Goal: Task Accomplishment & Management: Complete application form

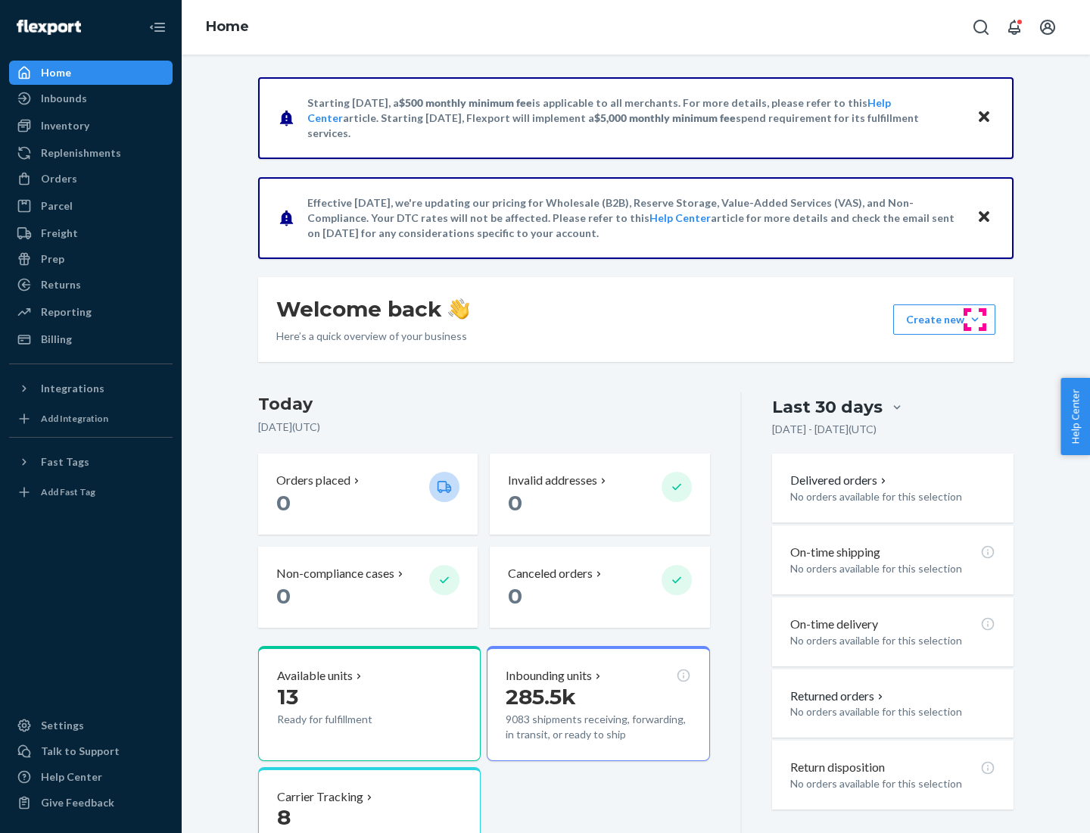
click at [975, 319] on button "Create new Create new inbound Create new order Create new product" at bounding box center [944, 319] width 102 height 30
click at [91, 98] on div "Inbounds" at bounding box center [91, 98] width 160 height 21
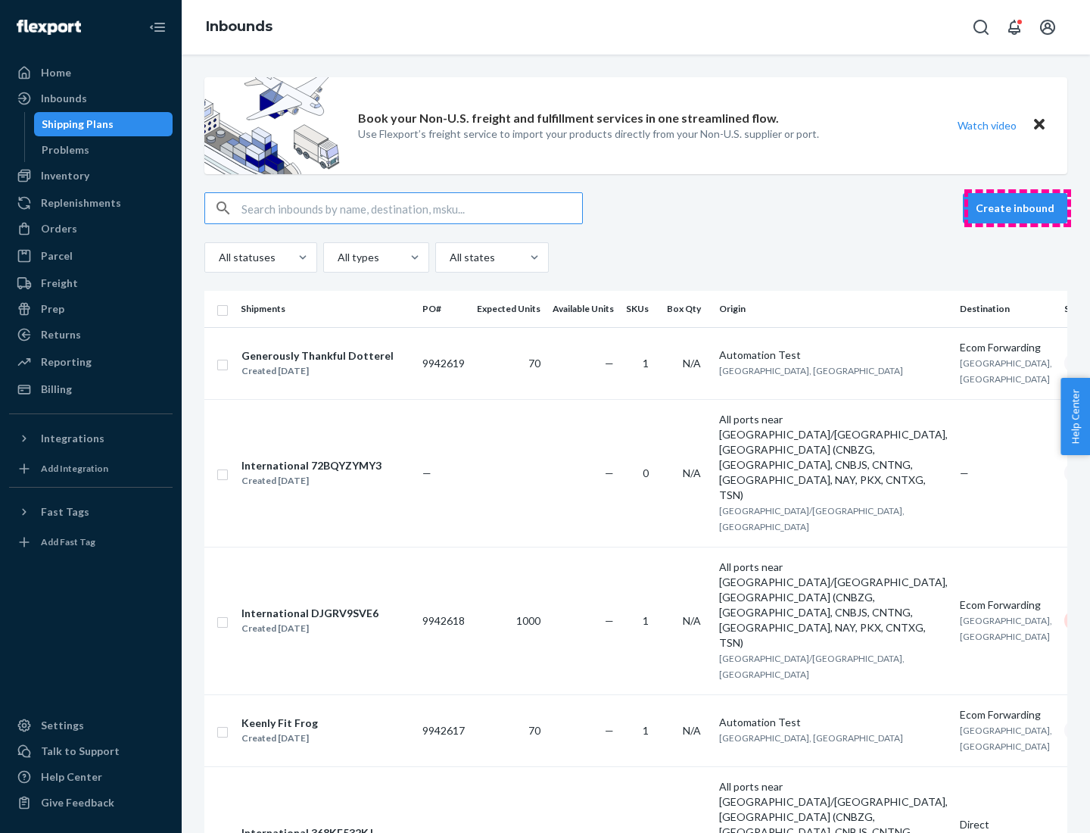
click at [1017, 208] on button "Create inbound" at bounding box center [1015, 208] width 104 height 30
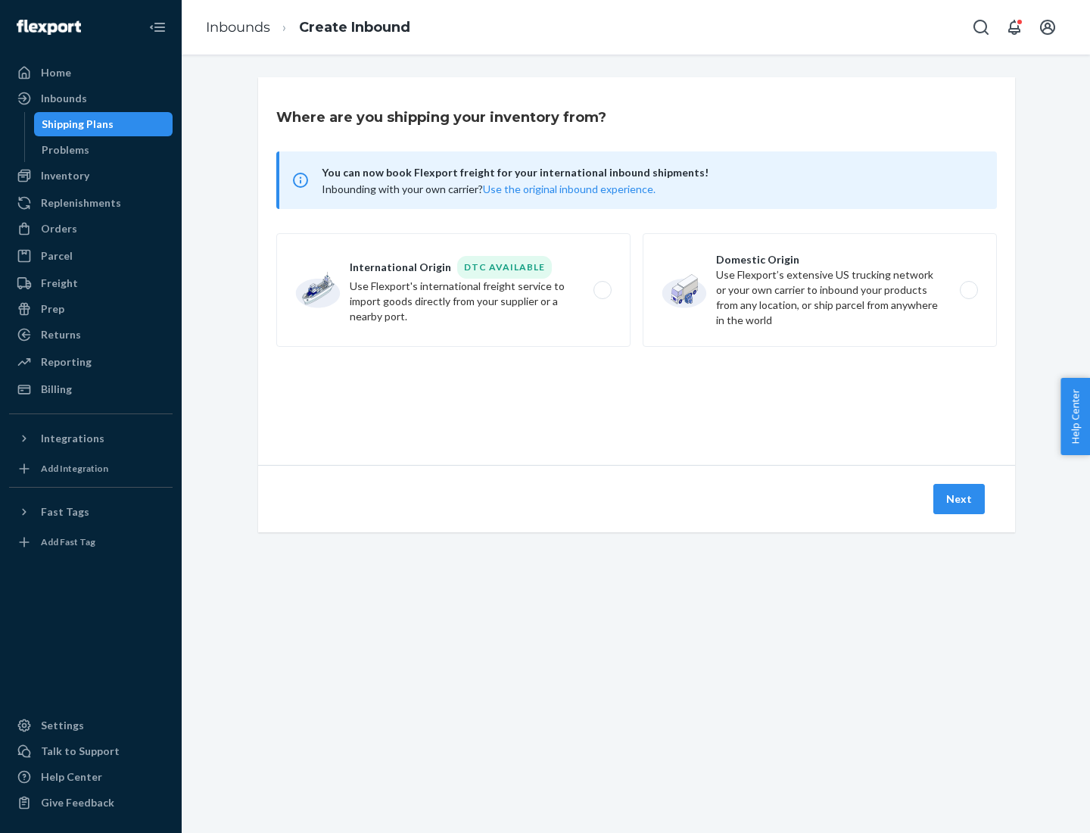
click at [820, 290] on label "Domestic Origin Use Flexport’s extensive US trucking network or your own carrie…" at bounding box center [820, 290] width 354 height 114
click at [968, 290] on input "Domestic Origin Use Flexport’s extensive US trucking network or your own carrie…" at bounding box center [973, 290] width 10 height 10
radio input "true"
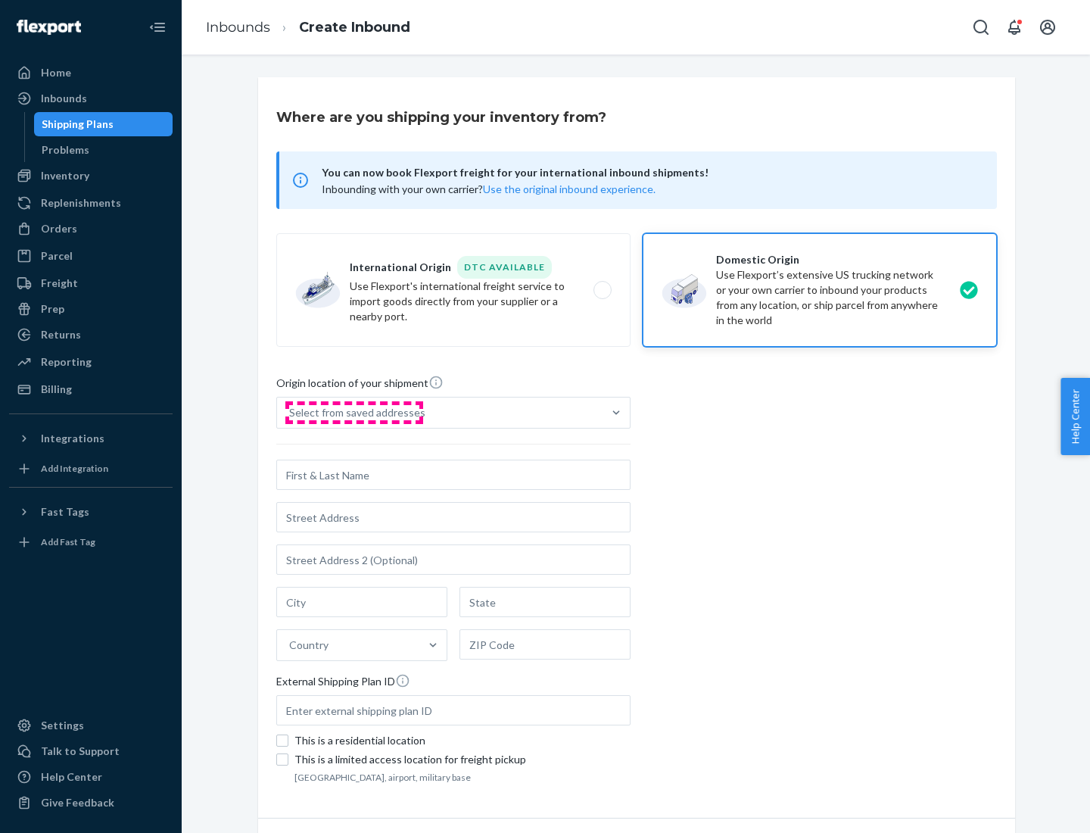
click at [353, 412] on div "Select from saved addresses" at bounding box center [357, 412] width 136 height 15
click at [291, 412] on input "Select from saved addresses" at bounding box center [290, 412] width 2 height 15
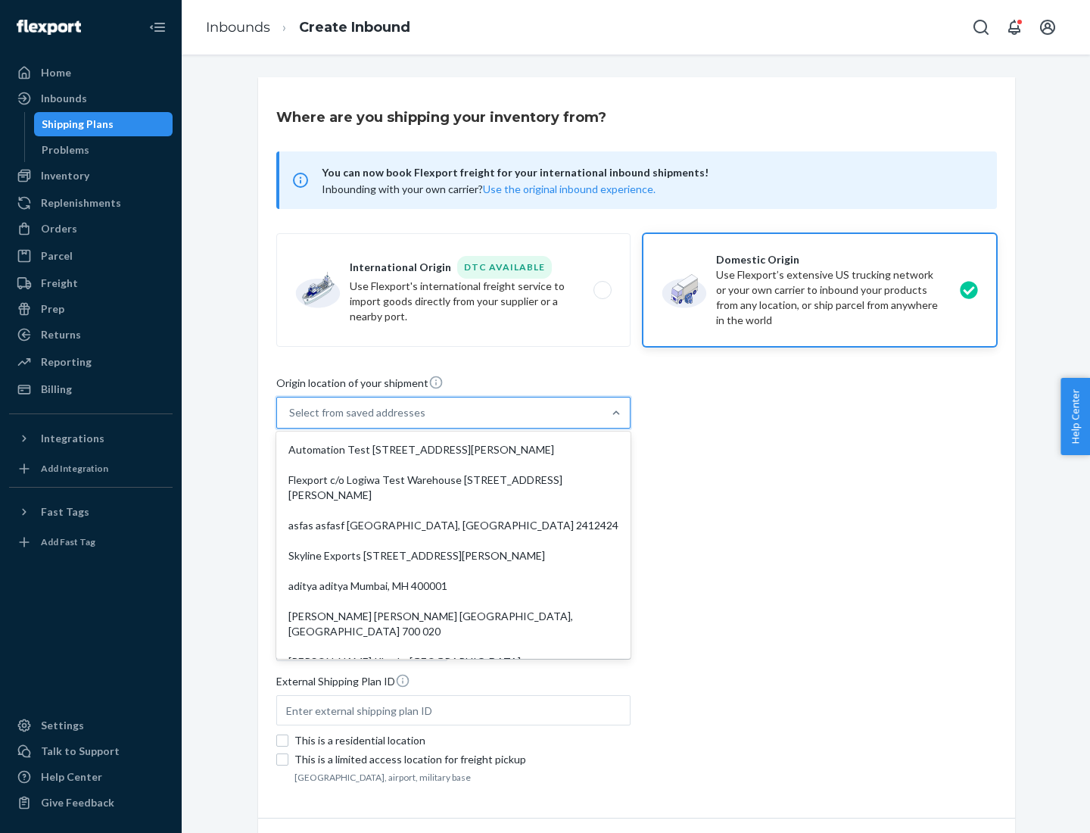
scroll to position [6, 0]
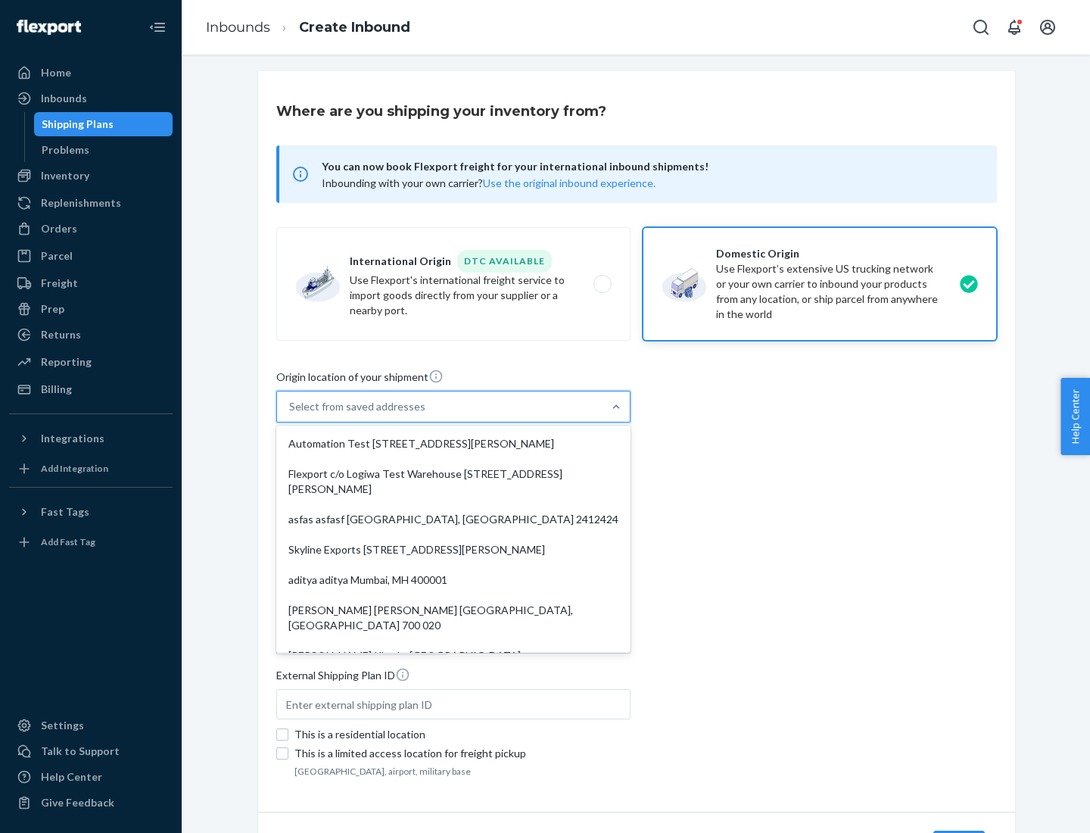
click at [453, 443] on div "Automation Test [STREET_ADDRESS][PERSON_NAME]" at bounding box center [453, 443] width 348 height 30
click at [291, 414] on input "option Automation Test [STREET_ADDRESS][PERSON_NAME]. 9 results available. Use …" at bounding box center [290, 406] width 2 height 15
type input "Automation Test"
type input "9th Floor"
type input "[GEOGRAPHIC_DATA]"
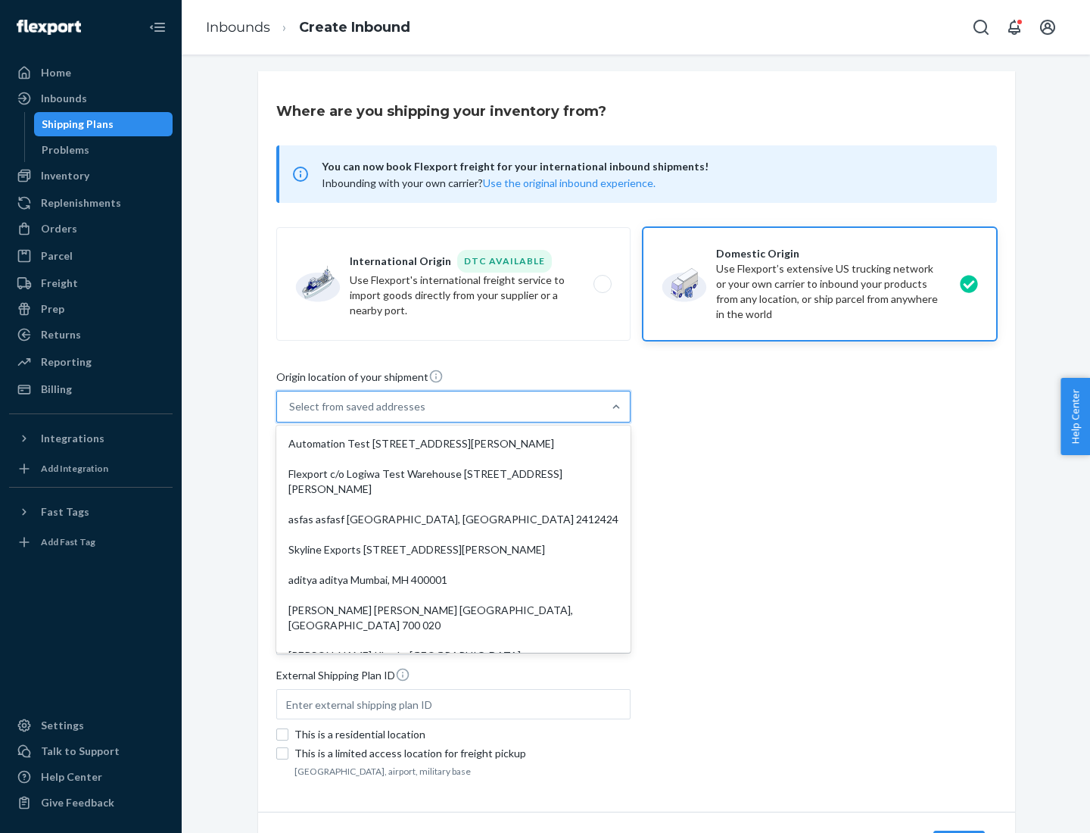
type input "CA"
type input "94104"
type input "[STREET_ADDRESS][PERSON_NAME]"
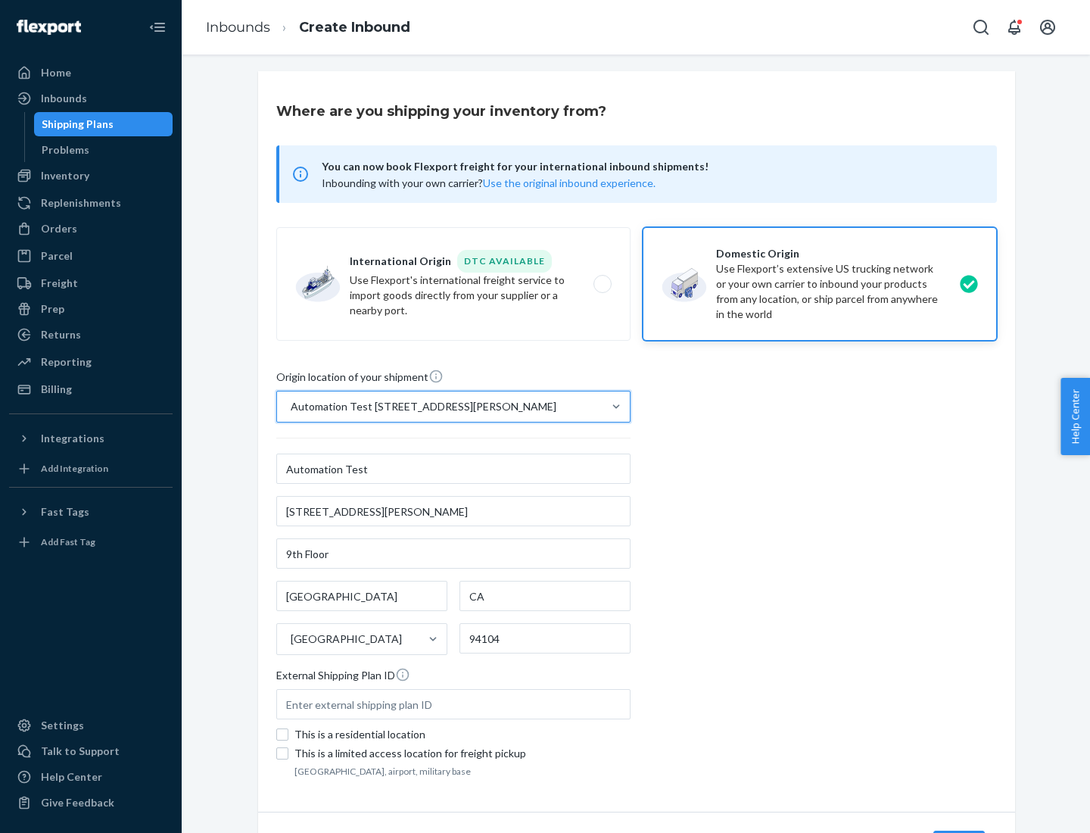
scroll to position [89, 0]
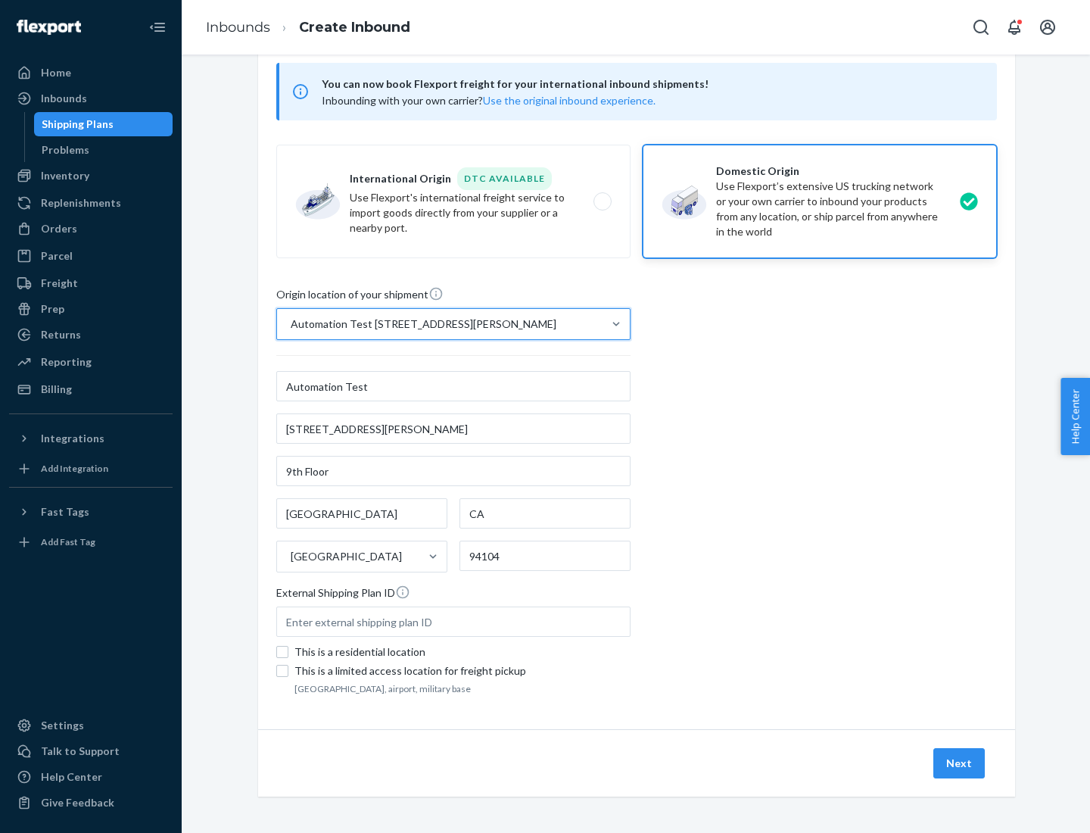
click at [960, 763] on button "Next" at bounding box center [958, 763] width 51 height 30
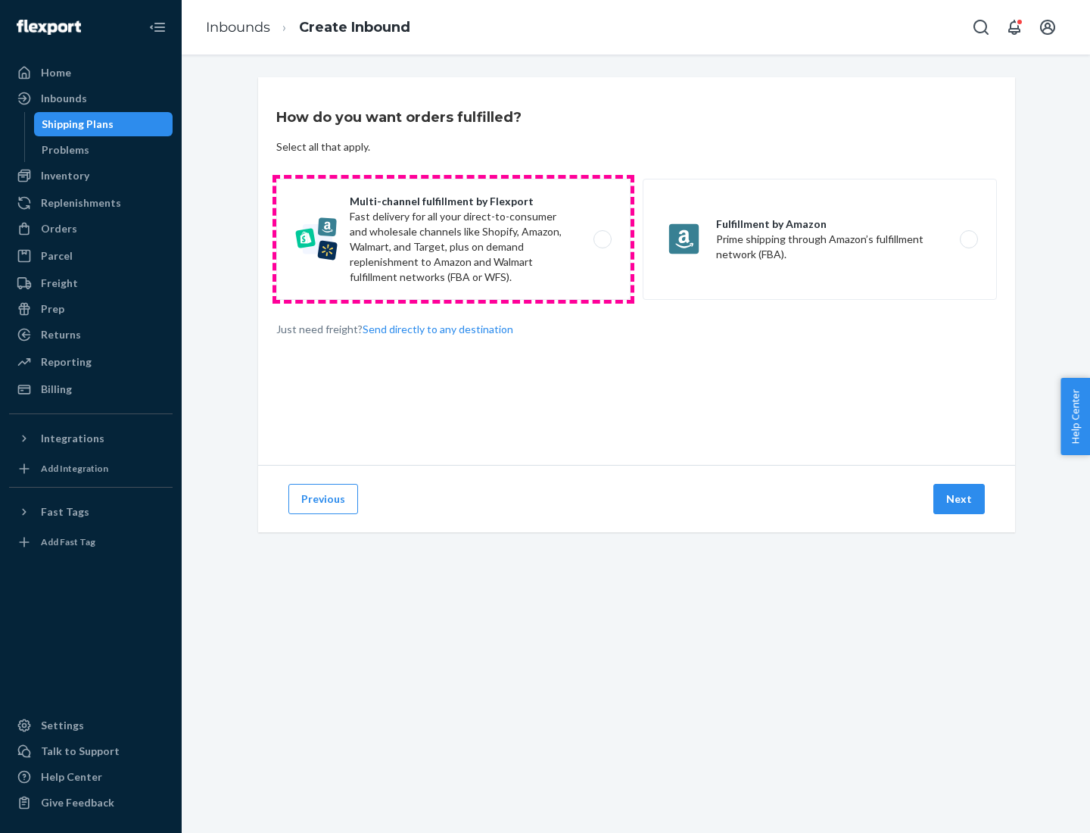
click at [453, 239] on label "Multi-channel fulfillment by Flexport Fast delivery for all your direct-to-cons…" at bounding box center [453, 239] width 354 height 121
click at [602, 239] on input "Multi-channel fulfillment by Flexport Fast delivery for all your direct-to-cons…" at bounding box center [607, 240] width 10 height 10
radio input "true"
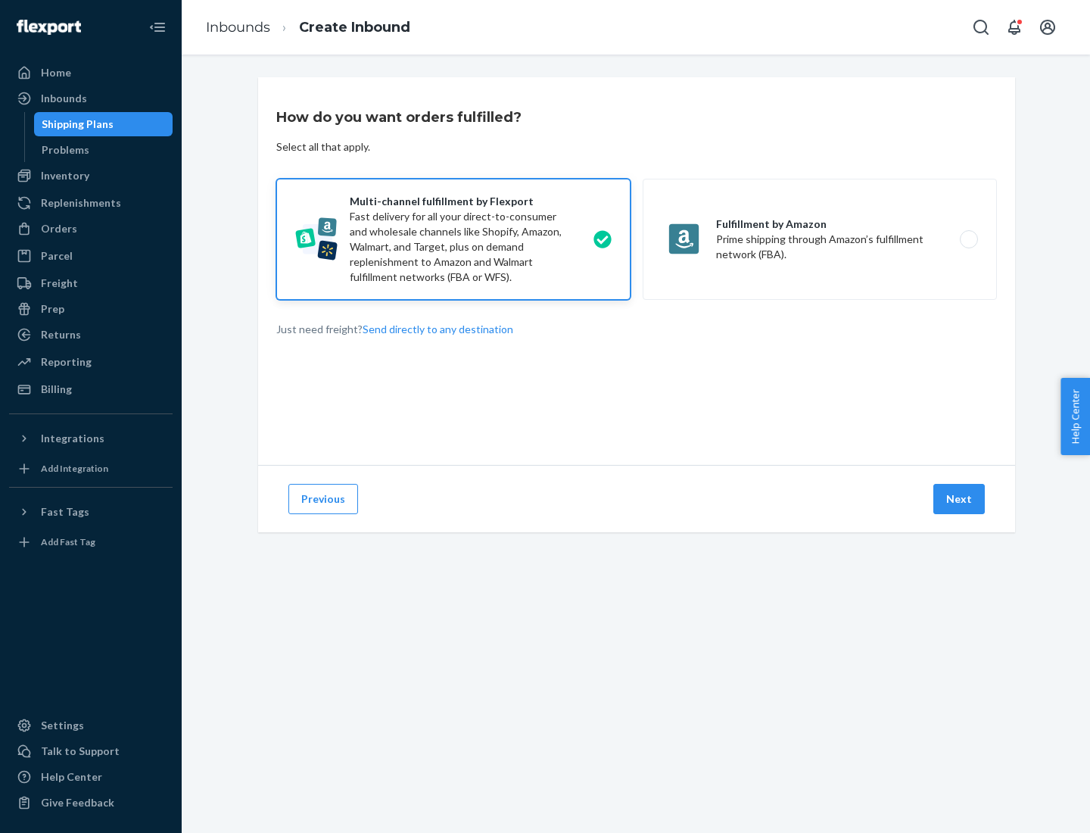
click at [960, 499] on button "Next" at bounding box center [958, 499] width 51 height 30
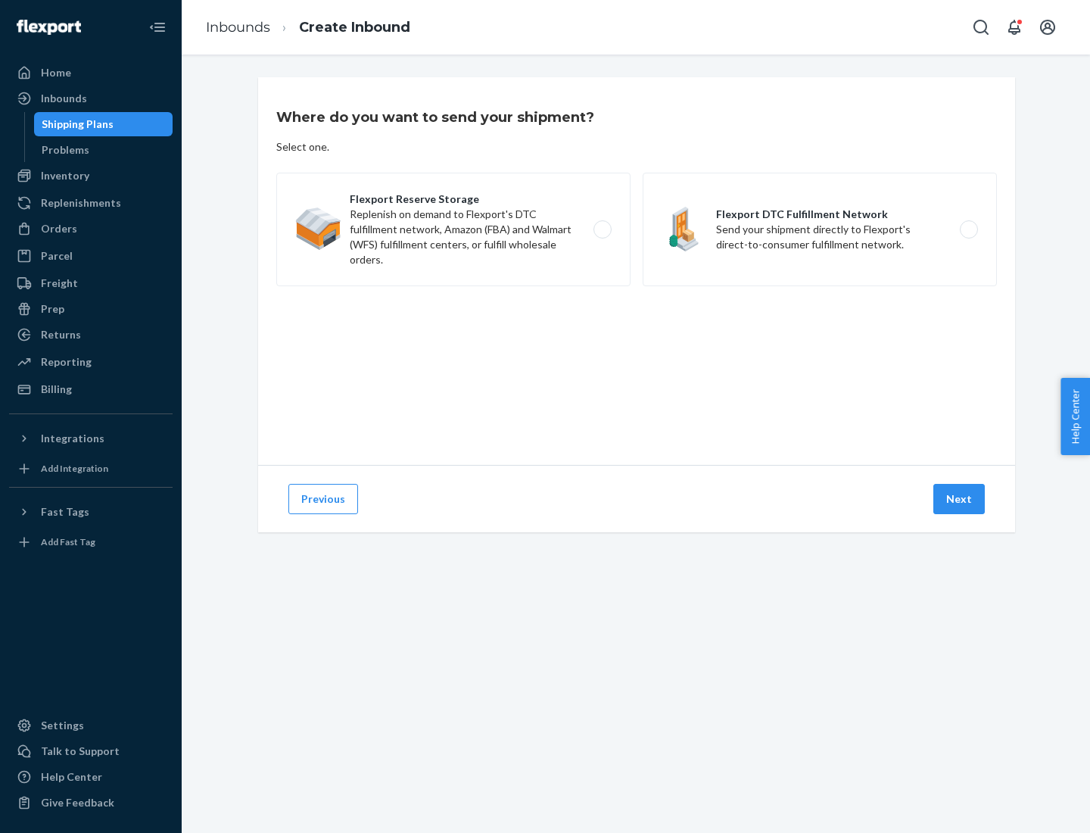
click at [820, 229] on label "Flexport DTC Fulfillment Network Send your shipment directly to Flexport's dire…" at bounding box center [820, 230] width 354 height 114
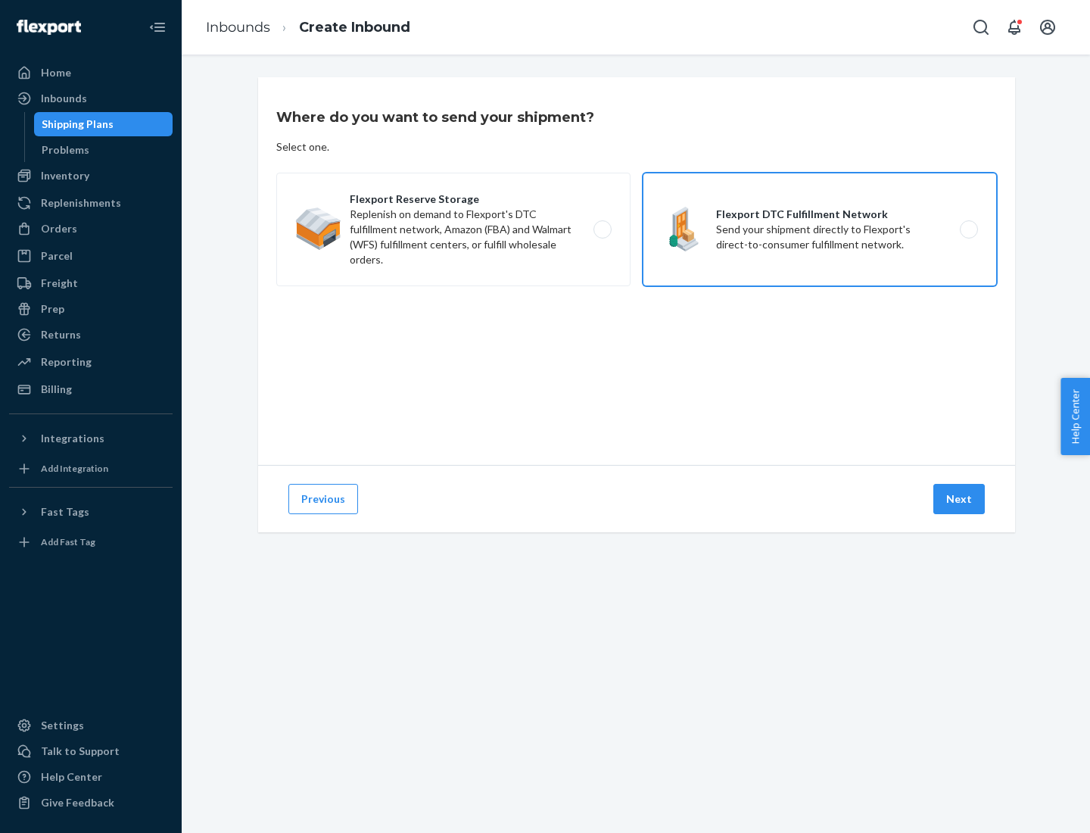
click at [968, 229] on input "Flexport DTC Fulfillment Network Send your shipment directly to Flexport's dire…" at bounding box center [973, 230] width 10 height 10
radio input "true"
click at [960, 499] on button "Next" at bounding box center [958, 499] width 51 height 30
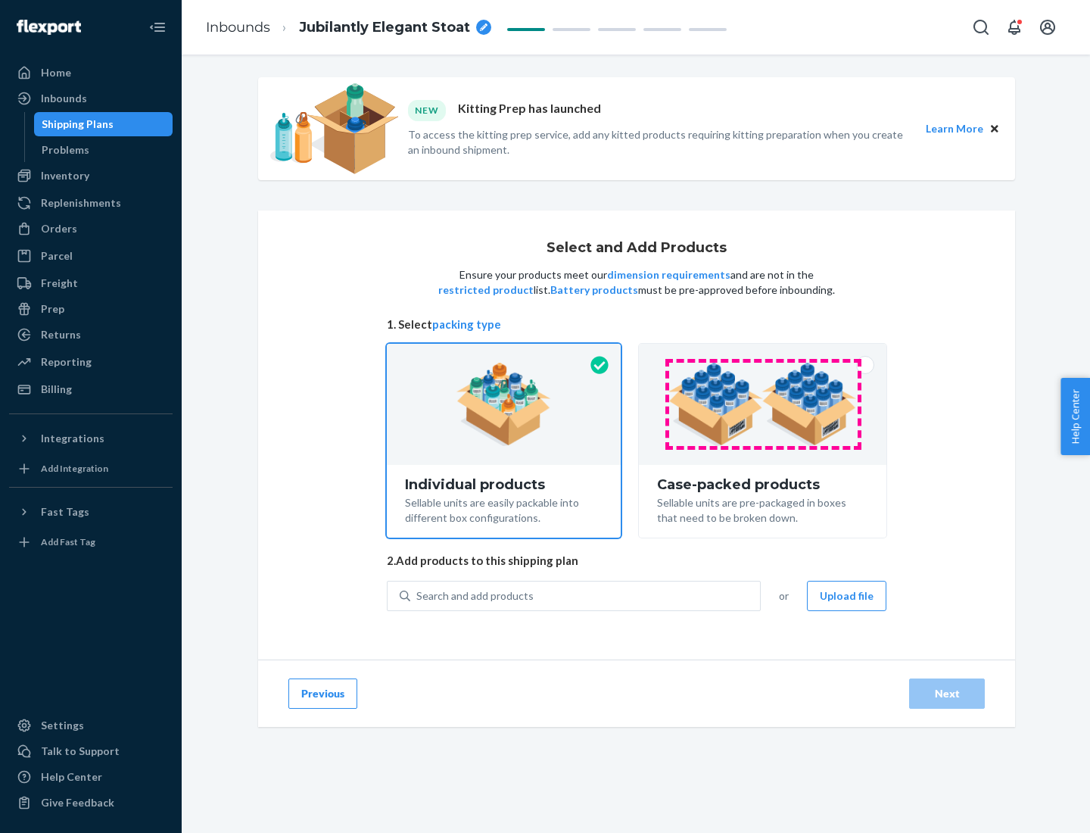
click at [763, 404] on img at bounding box center [762, 404] width 188 height 83
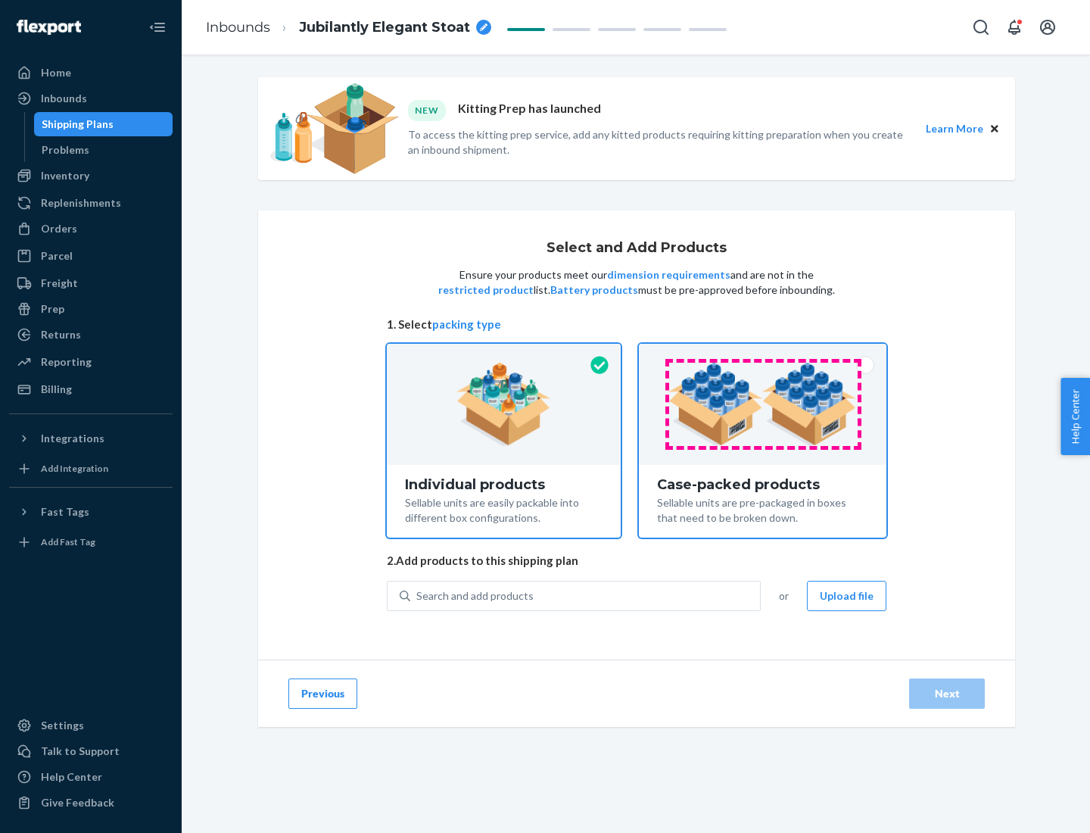
click at [763, 353] on input "Case-packed products Sellable units are pre-packaged in boxes that need to be b…" at bounding box center [763, 349] width 10 height 10
radio input "true"
radio input "false"
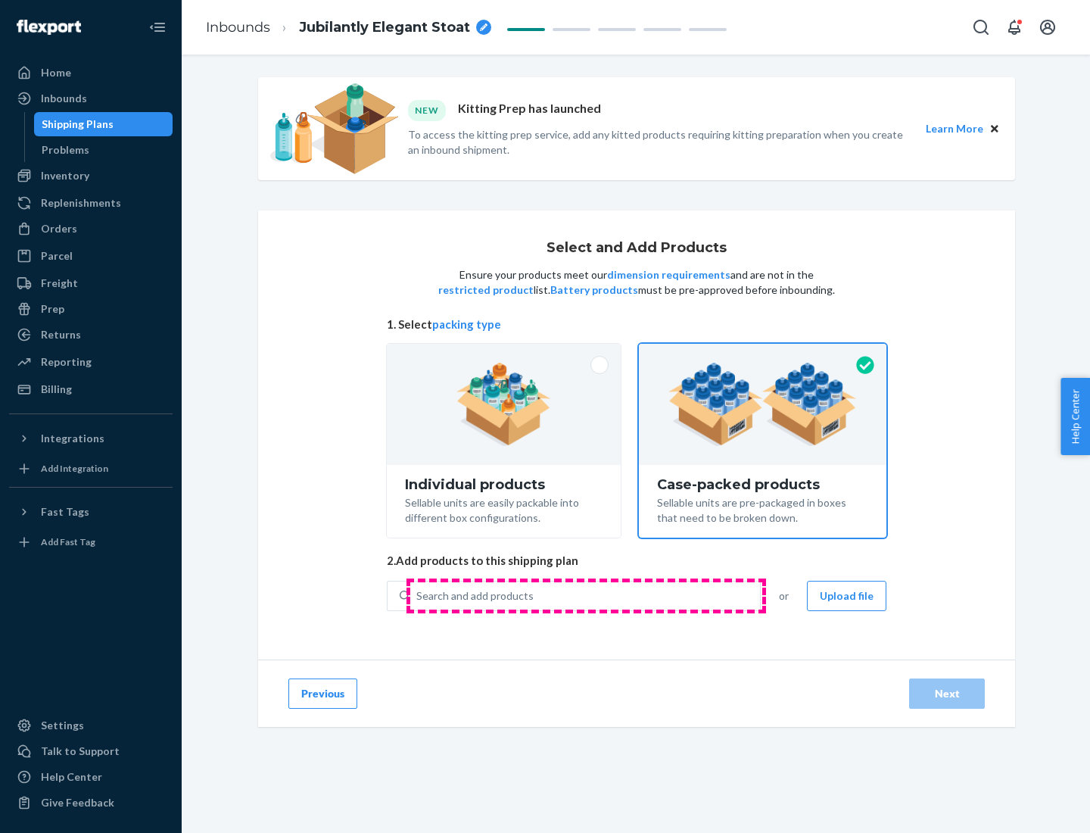
click at [586, 595] on div "Search and add products" at bounding box center [585, 595] width 350 height 27
click at [418, 595] on input "Search and add products" at bounding box center [417, 595] width 2 height 15
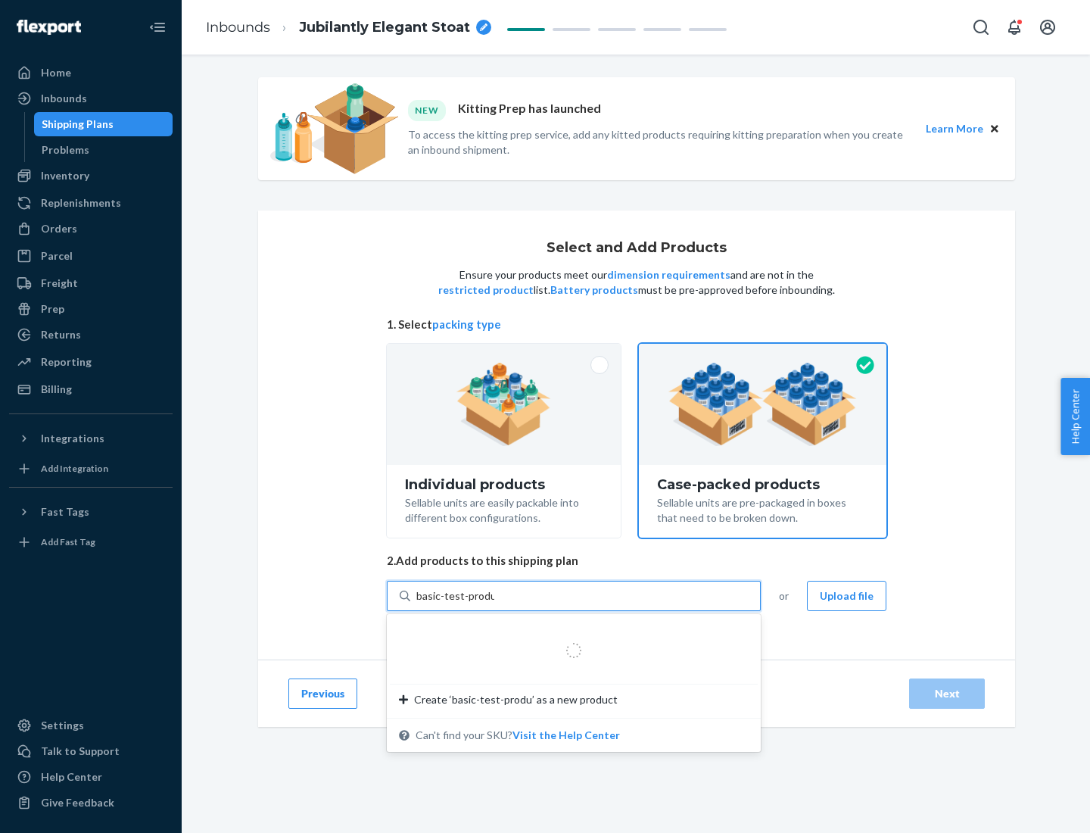
type input "basic-test-product-1"
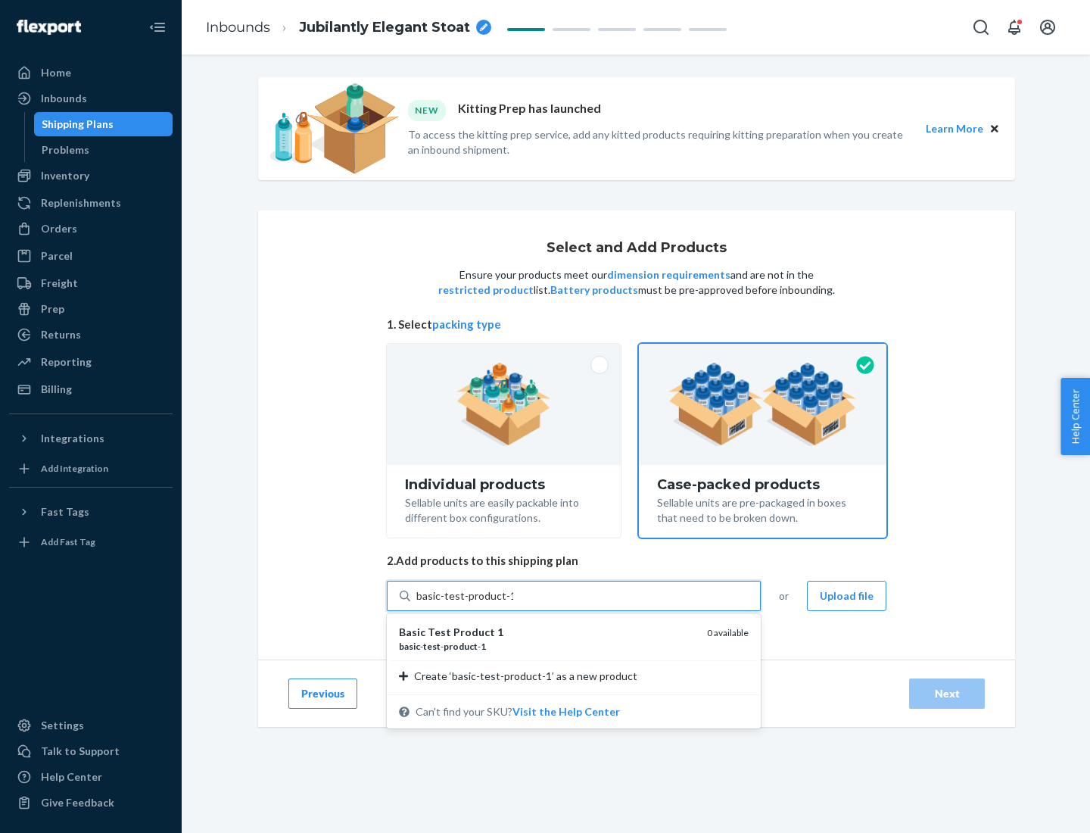
click at [547, 646] on div "basic - test - product - 1" at bounding box center [547, 646] width 296 height 13
click at [513, 603] on input "basic-test-product-1" at bounding box center [464, 595] width 97 height 15
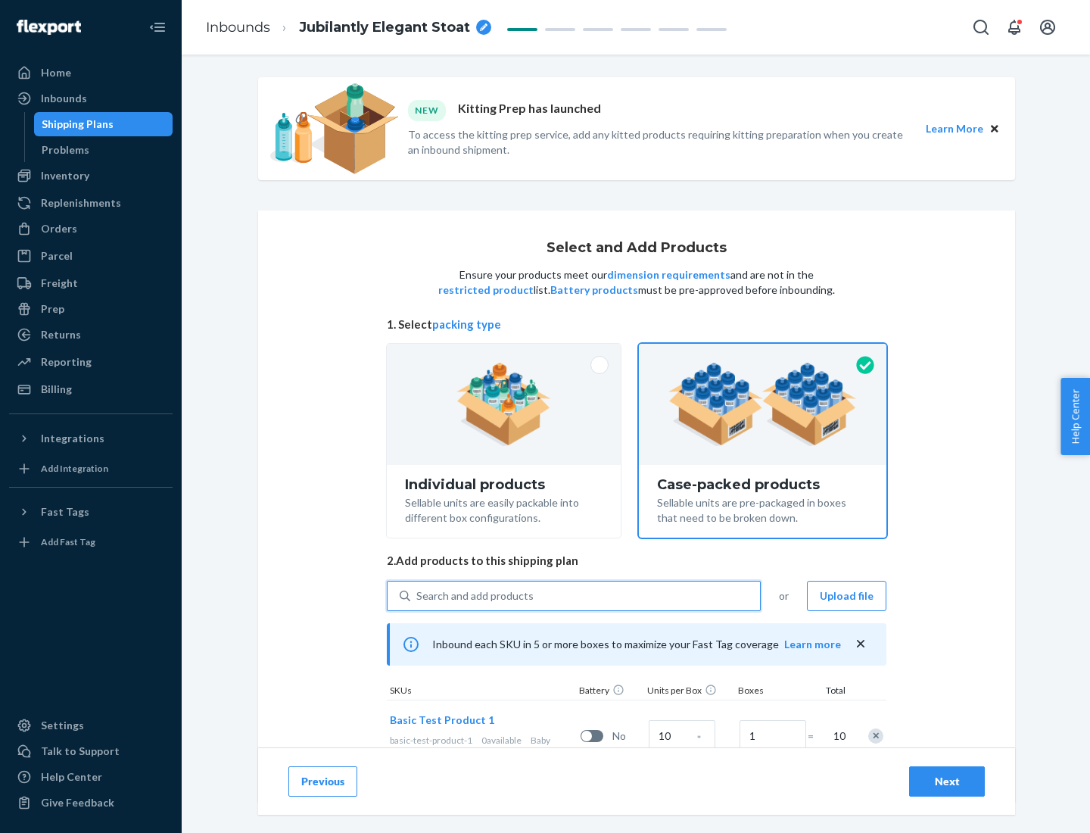
scroll to position [54, 0]
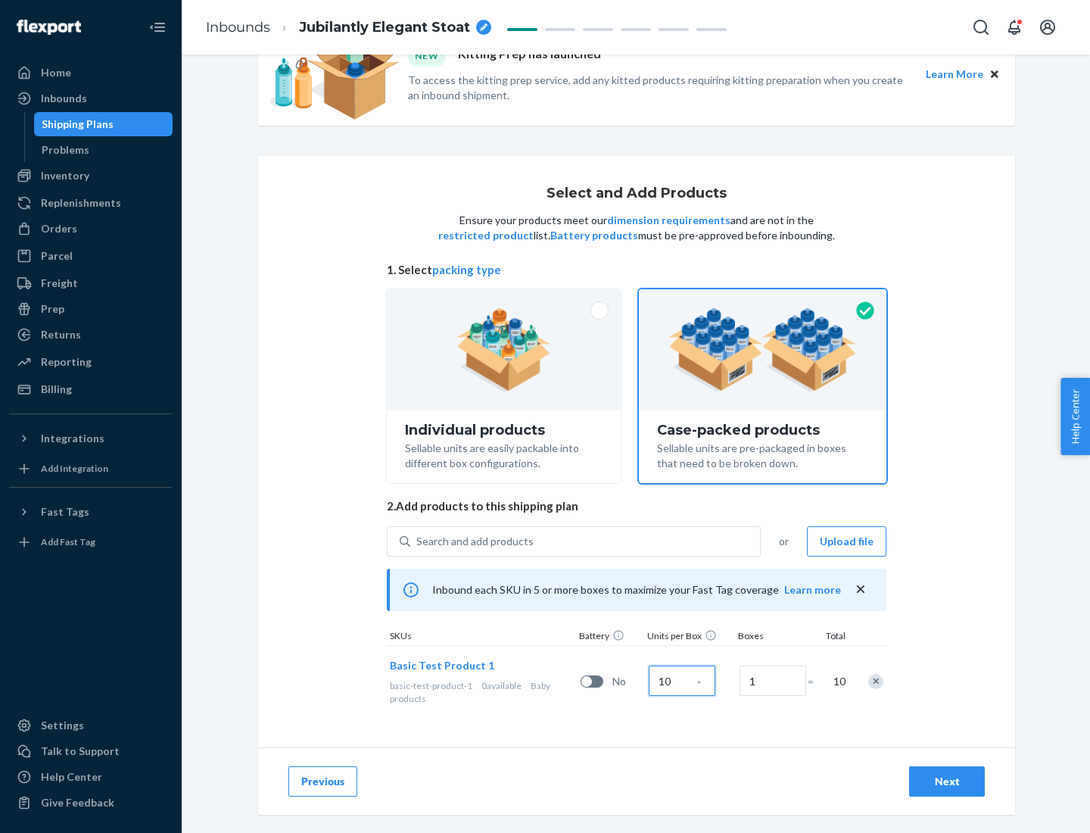
type input "10"
type input "7"
click at [947, 781] on div "Next" at bounding box center [947, 780] width 50 height 15
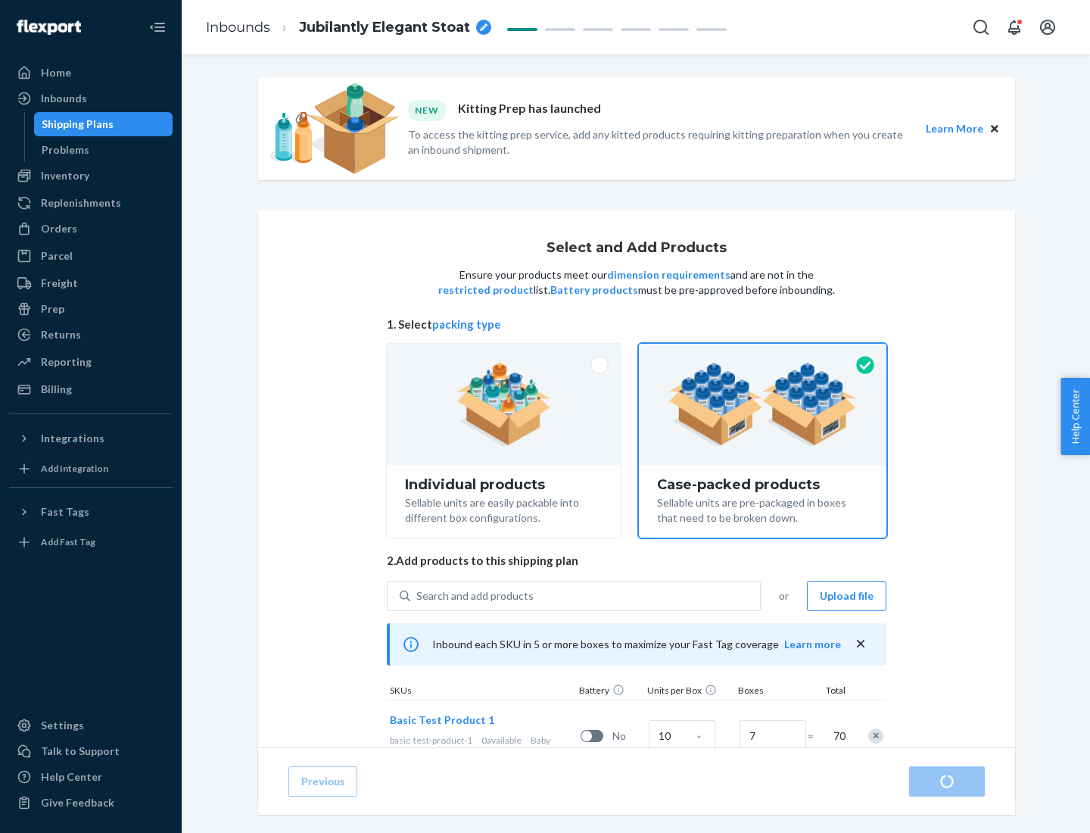
radio input "true"
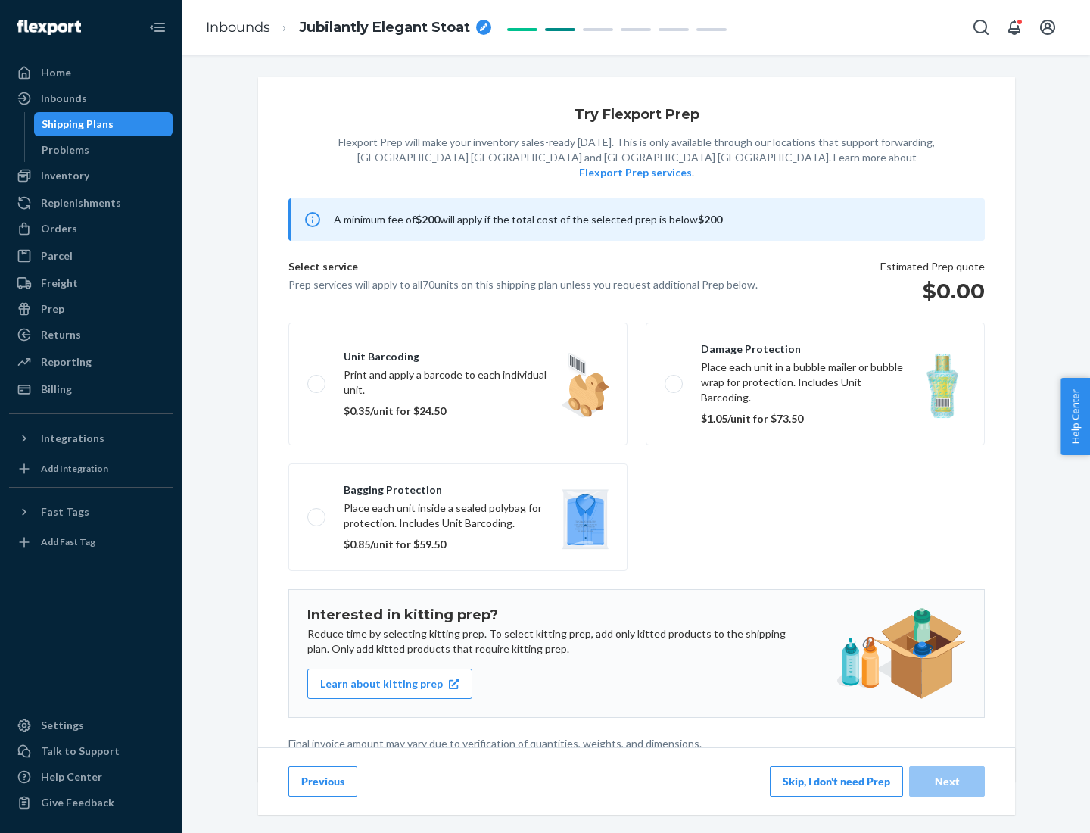
scroll to position [4, 0]
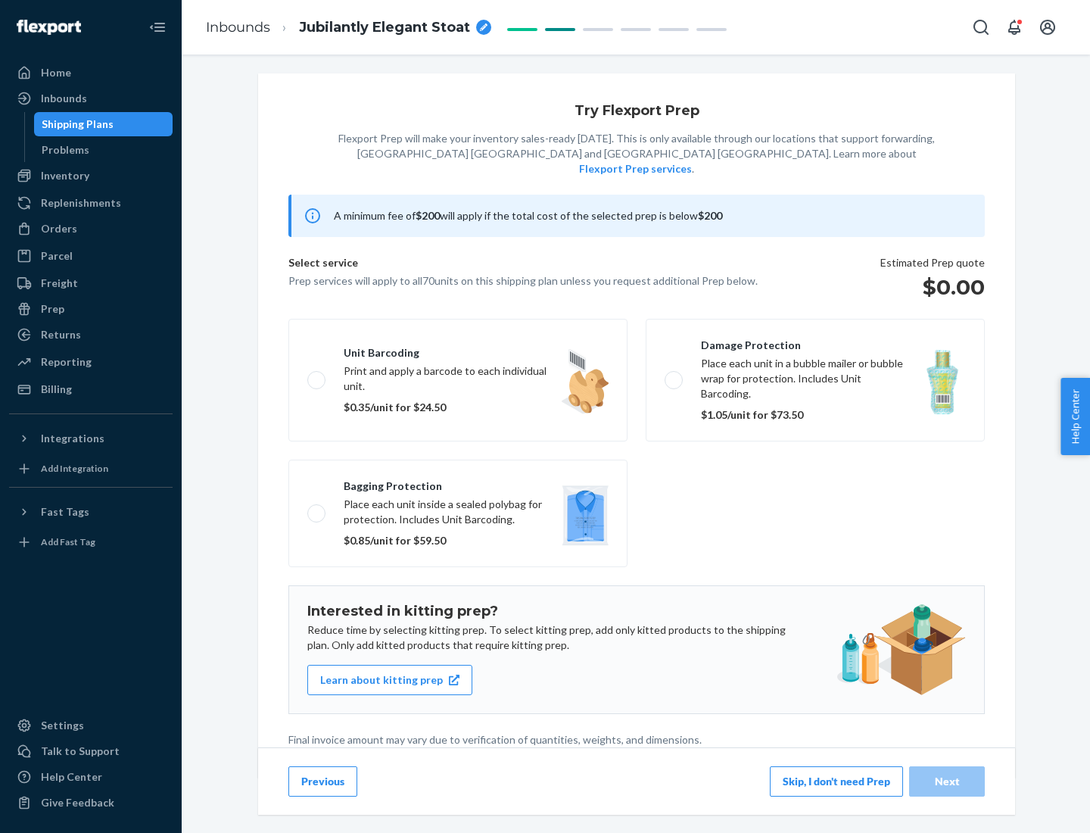
click at [458, 482] on label "Bagging protection Place each unit inside a sealed polybag for protection. Incl…" at bounding box center [457, 512] width 339 height 107
click at [317, 508] on input "Bagging protection Place each unit inside a sealed polybag for protection. Incl…" at bounding box center [312, 513] width 10 height 10
checkbox input "true"
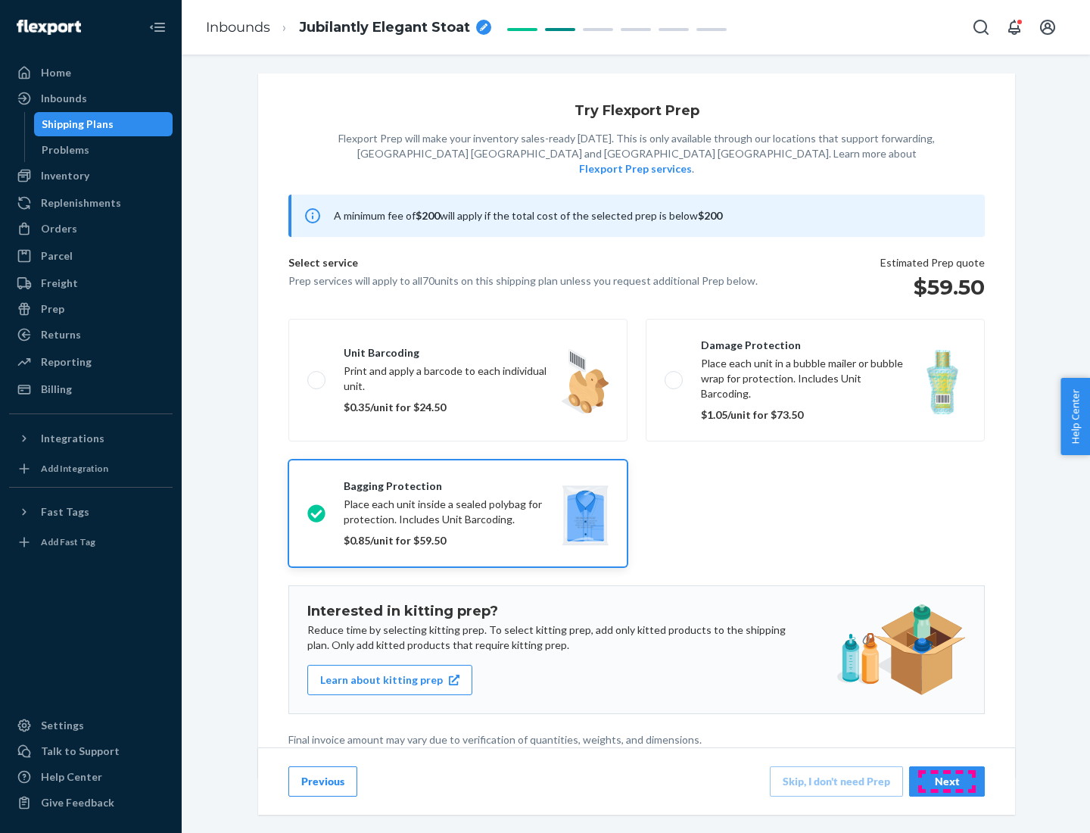
click at [947, 780] on div "Next" at bounding box center [947, 780] width 50 height 15
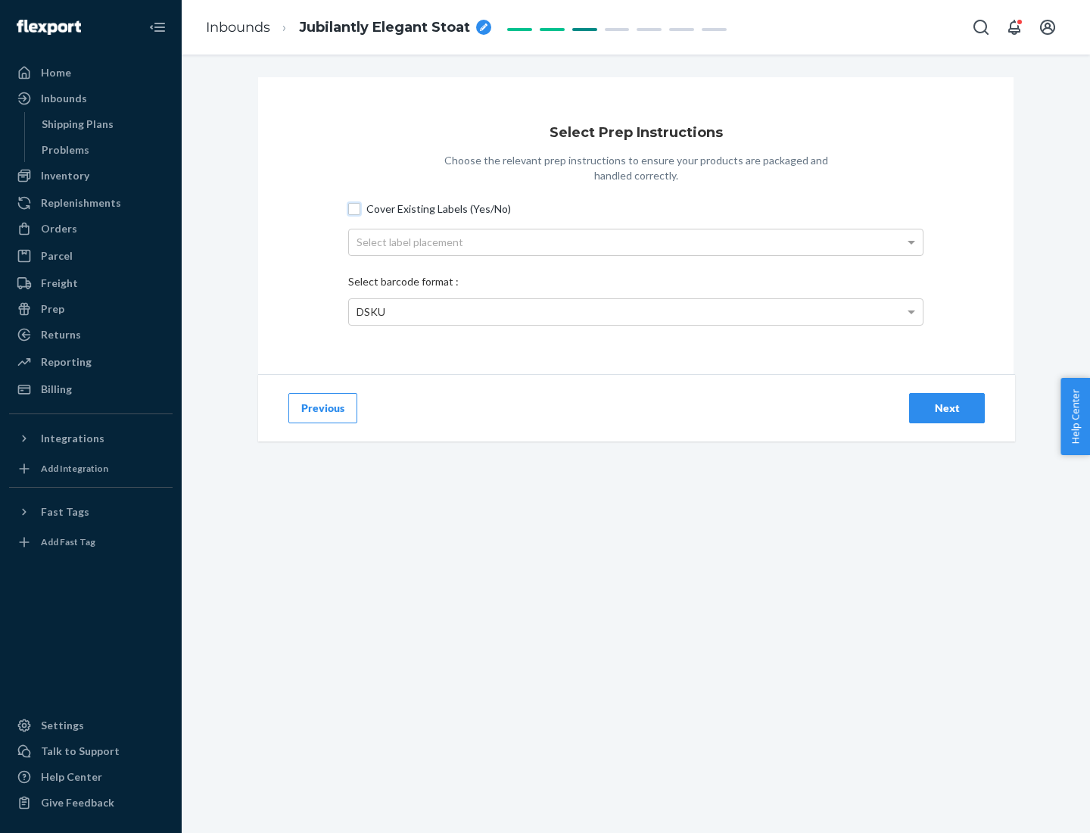
click at [354, 208] on input "Cover Existing Labels (Yes/No)" at bounding box center [354, 209] width 12 height 12
checkbox input "true"
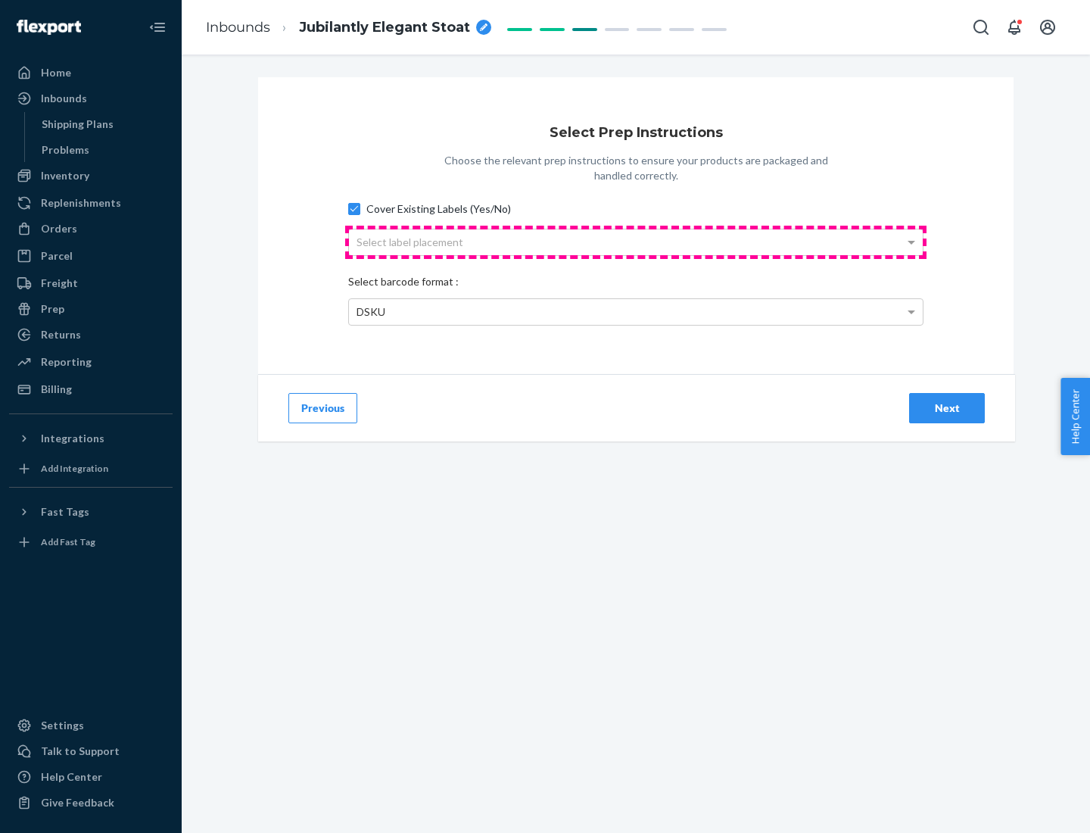
click at [636, 241] on div "Select label placement" at bounding box center [636, 242] width 574 height 26
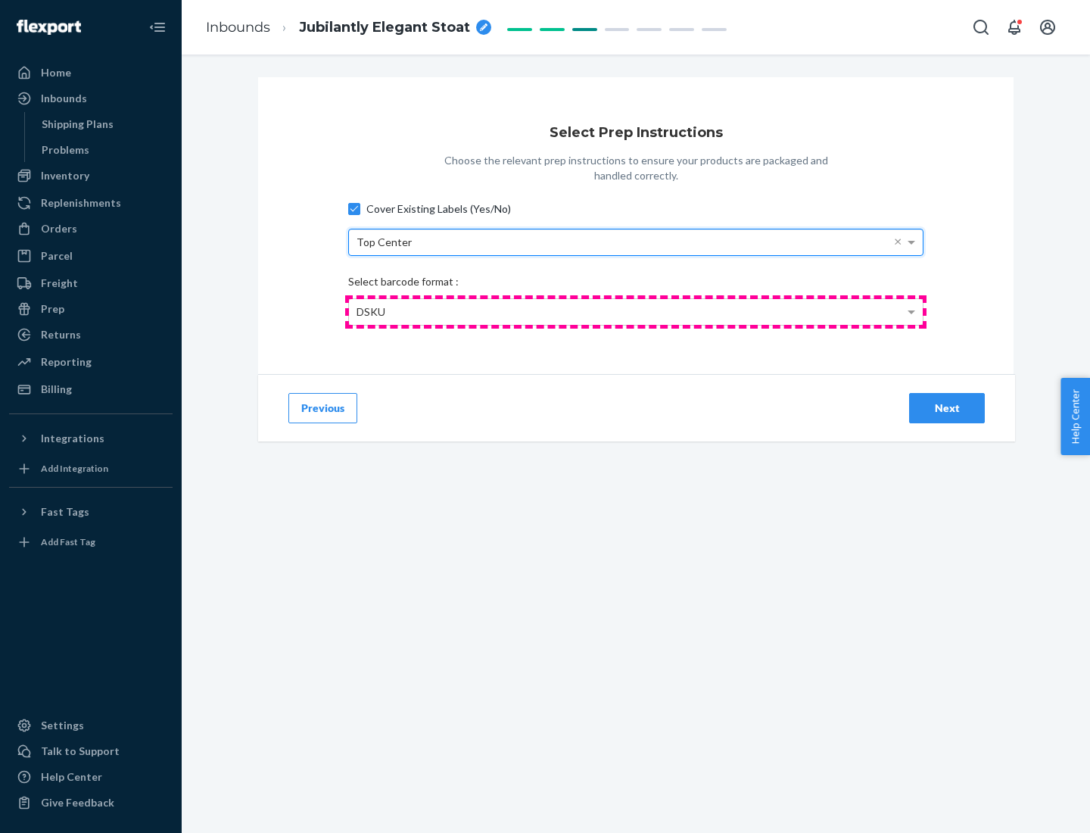
click at [636, 311] on div "DSKU" at bounding box center [636, 312] width 574 height 26
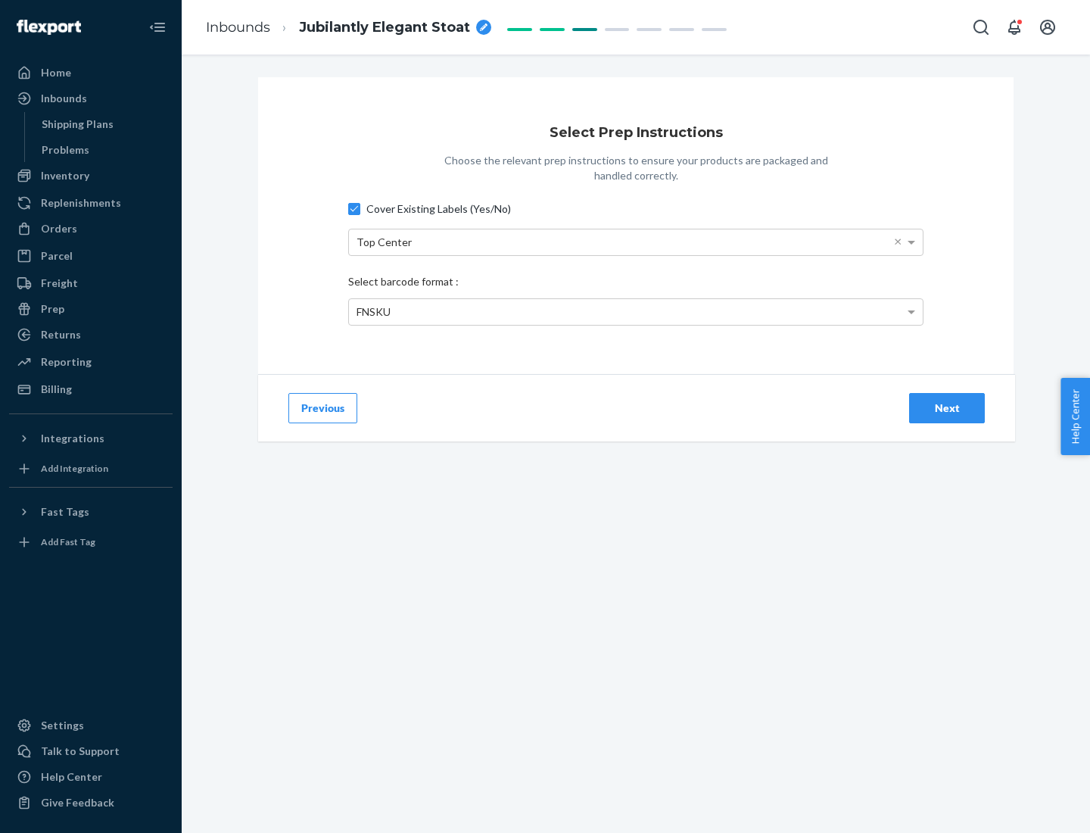
click at [947, 407] on div "Next" at bounding box center [947, 407] width 50 height 15
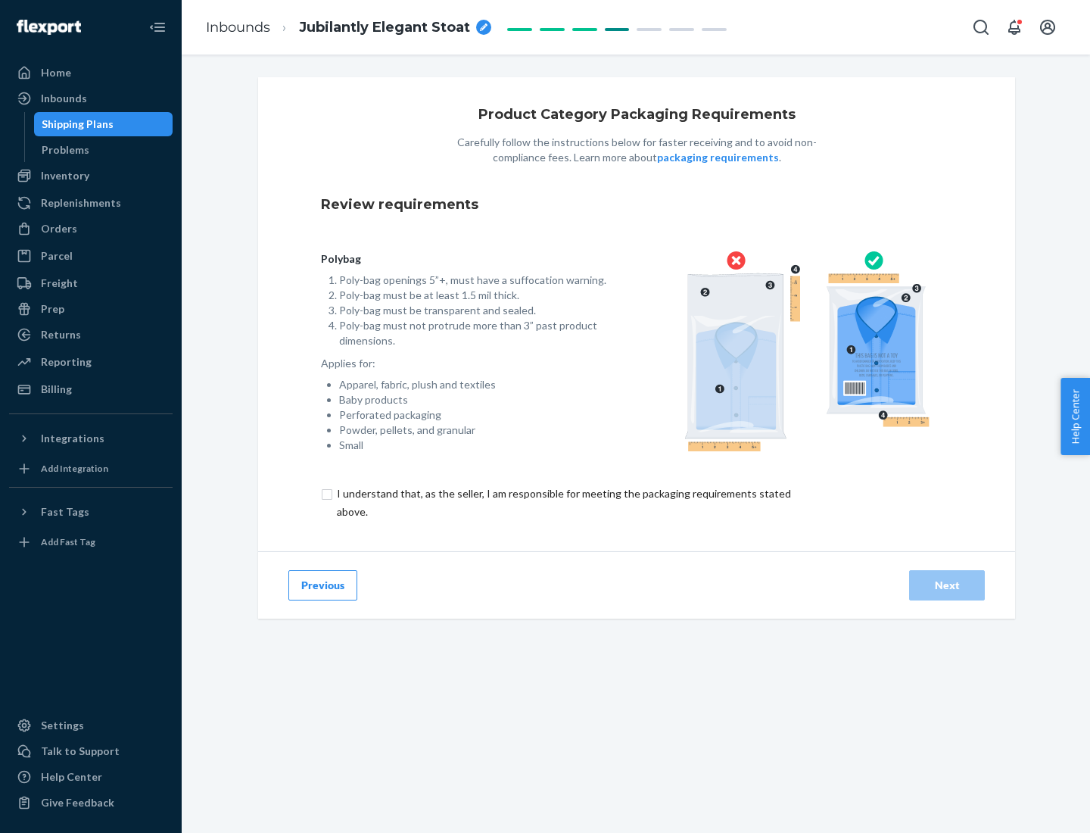
click at [562, 502] on input "checkbox" at bounding box center [572, 502] width 503 height 36
checkbox input "true"
click at [947, 584] on div "Next" at bounding box center [947, 584] width 50 height 15
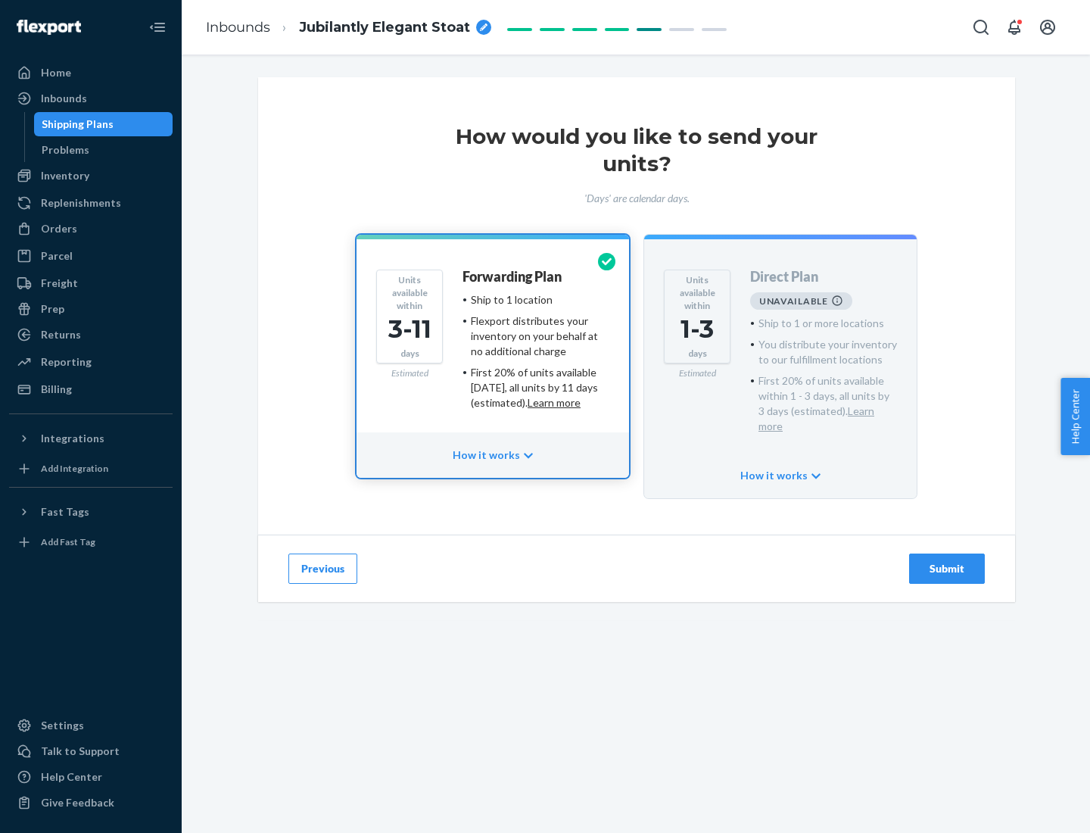
click at [513, 276] on h4 "Forwarding Plan" at bounding box center [511, 276] width 99 height 15
click at [947, 561] on div "Submit" at bounding box center [947, 568] width 50 height 15
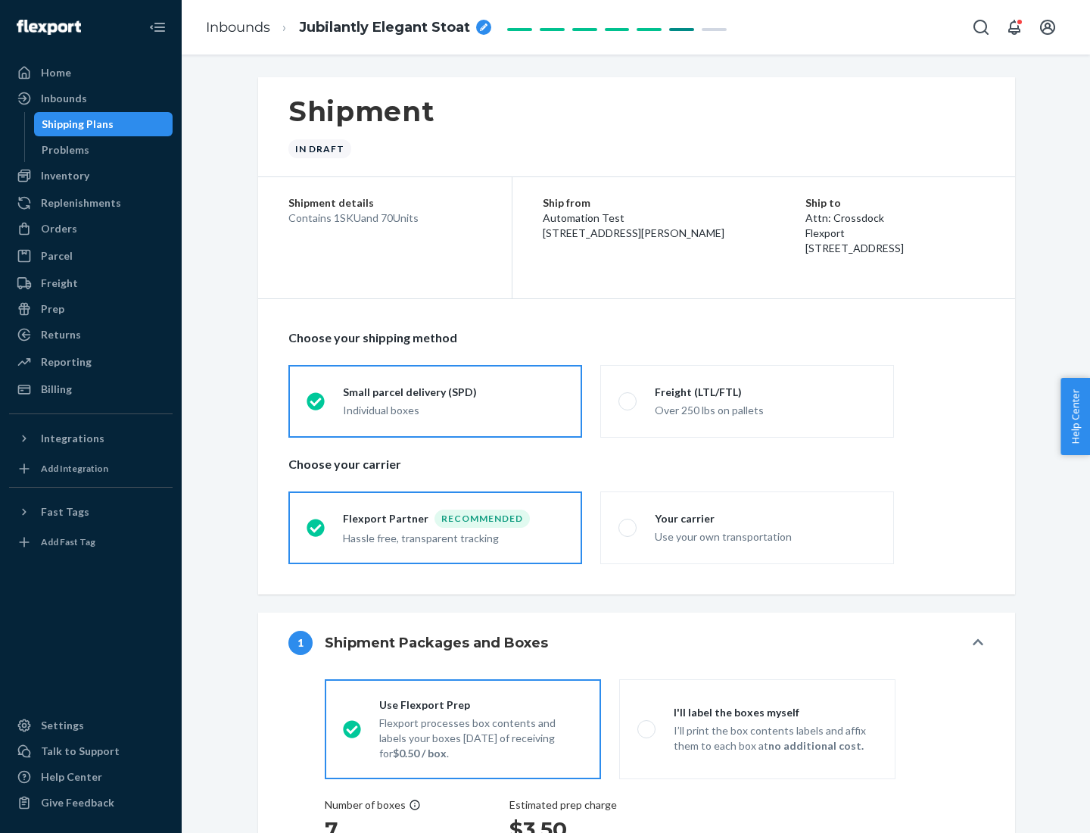
radio input "true"
radio input "false"
radio input "true"
radio input "false"
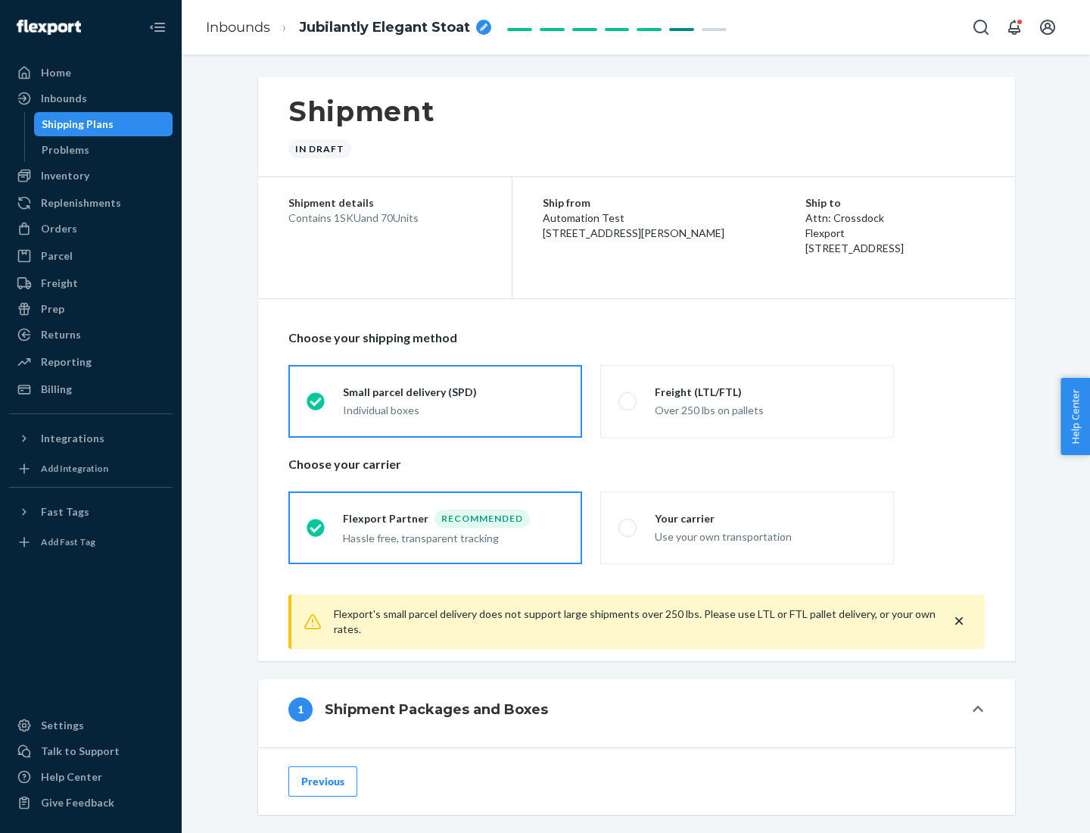
click at [747, 400] on div "Over 250 lbs on pallets" at bounding box center [765, 409] width 221 height 18
click at [628, 400] on input "Freight (LTL/FTL) Over 250 lbs on pallets" at bounding box center [623, 401] width 10 height 10
radio input "true"
radio input "false"
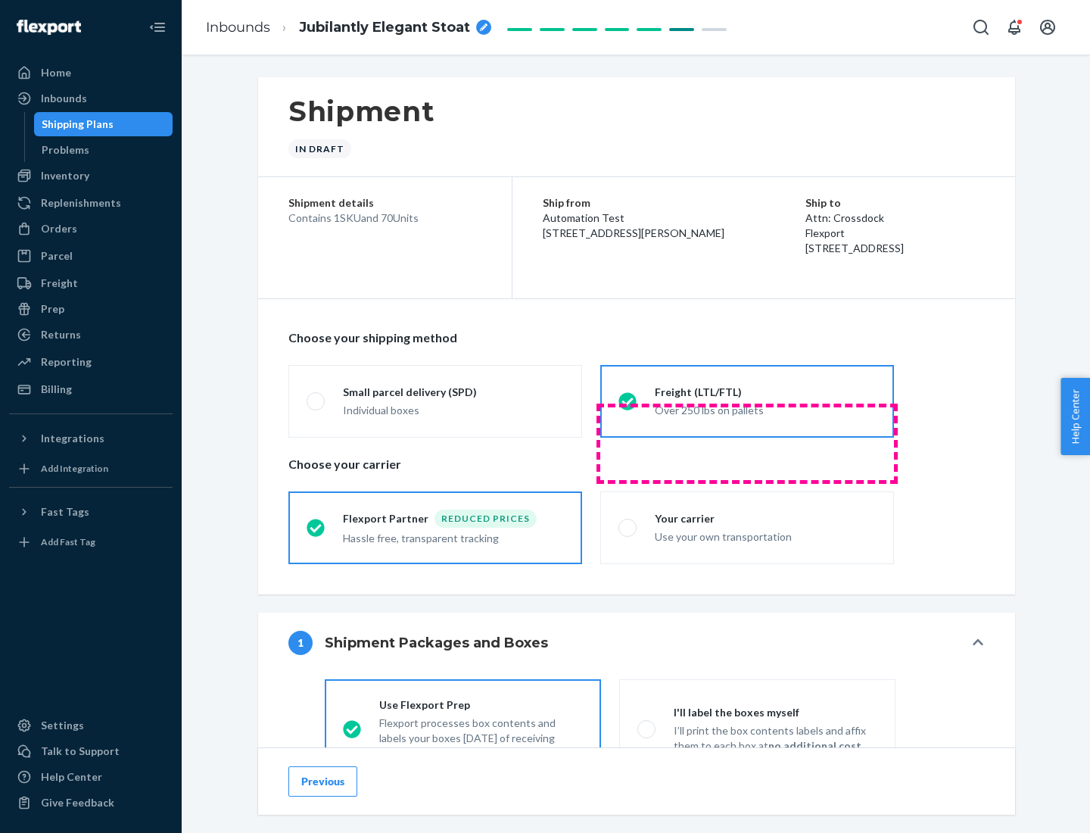
scroll to position [84, 0]
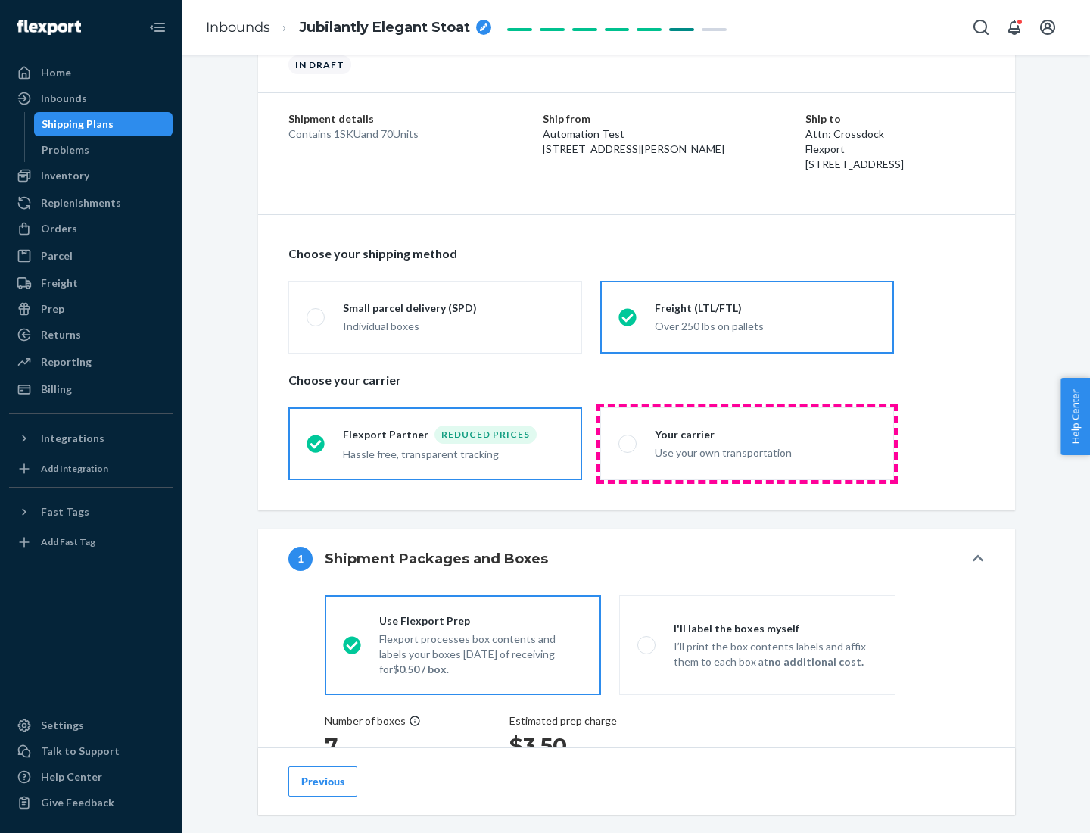
click at [747, 443] on div "Use your own transportation" at bounding box center [765, 451] width 221 height 18
click at [628, 443] on input "Your carrier Use your own transportation" at bounding box center [623, 443] width 10 height 10
radio input "true"
radio input "false"
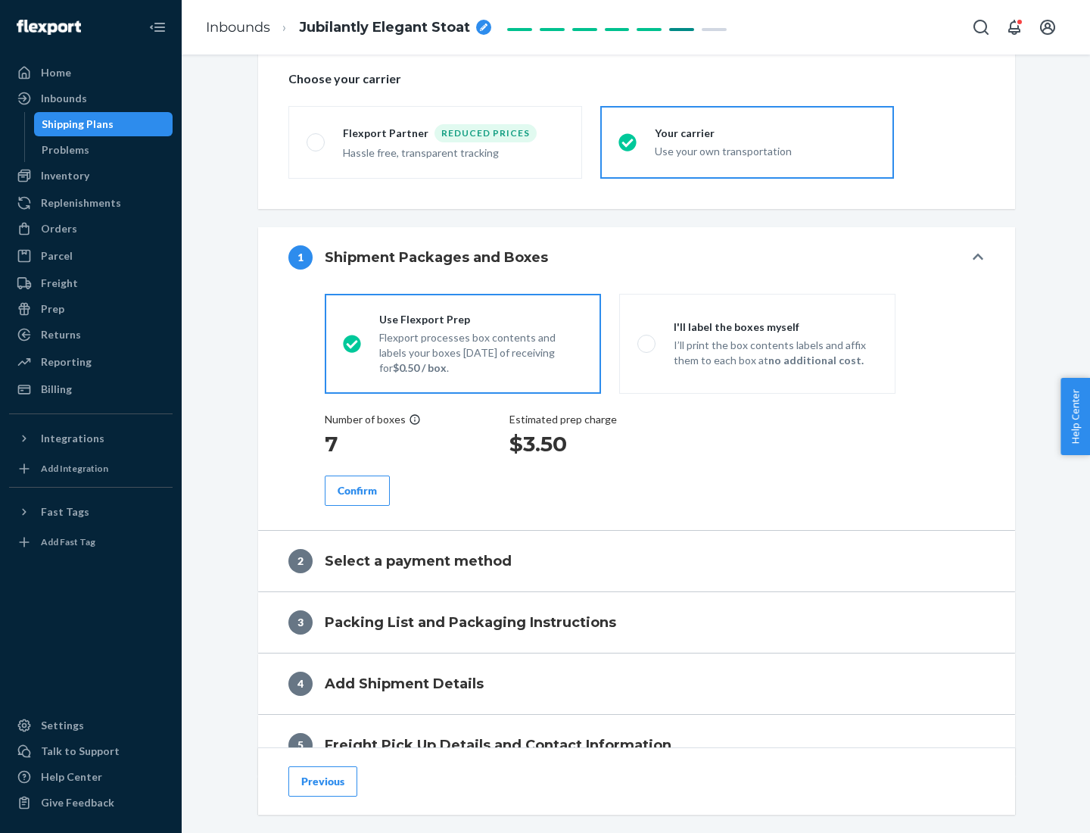
scroll to position [285, 0]
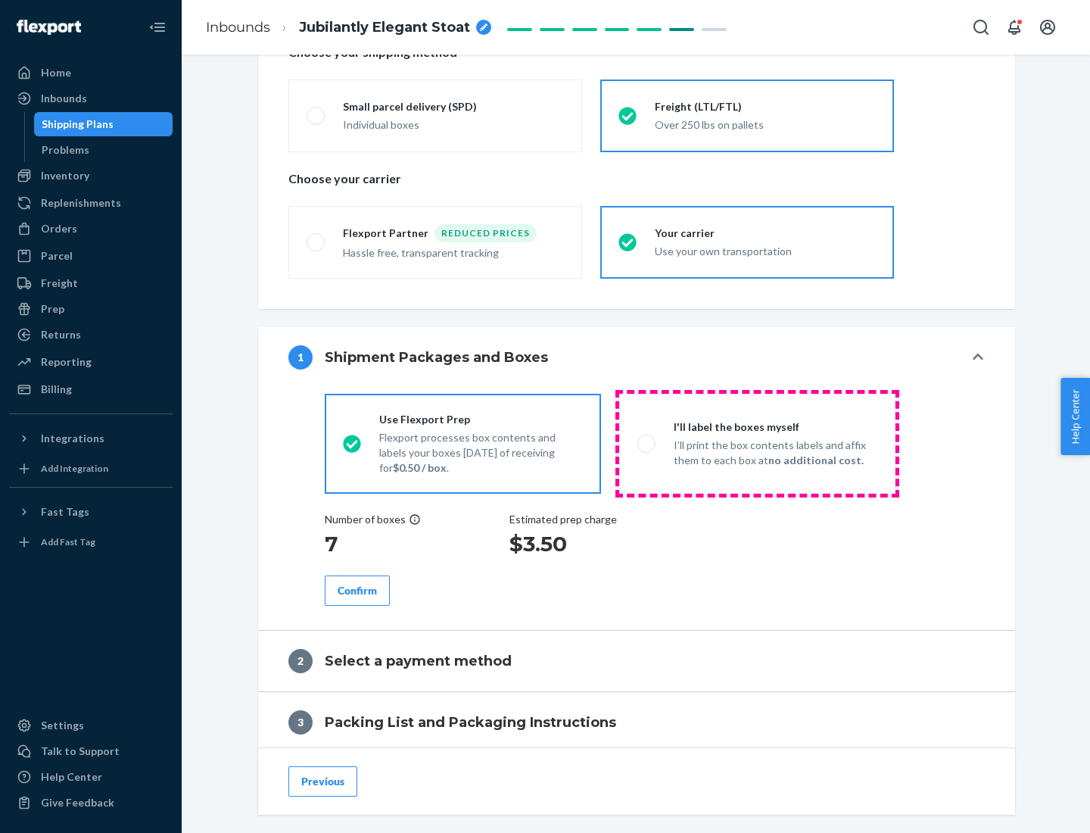
click at [757, 443] on p "I’ll print the box contents labels and affix them to each box at no additional …" at bounding box center [776, 452] width 204 height 30
click at [647, 443] on input "I'll label the boxes myself I’ll print the box contents labels and affix them t…" at bounding box center [642, 443] width 10 height 10
radio input "true"
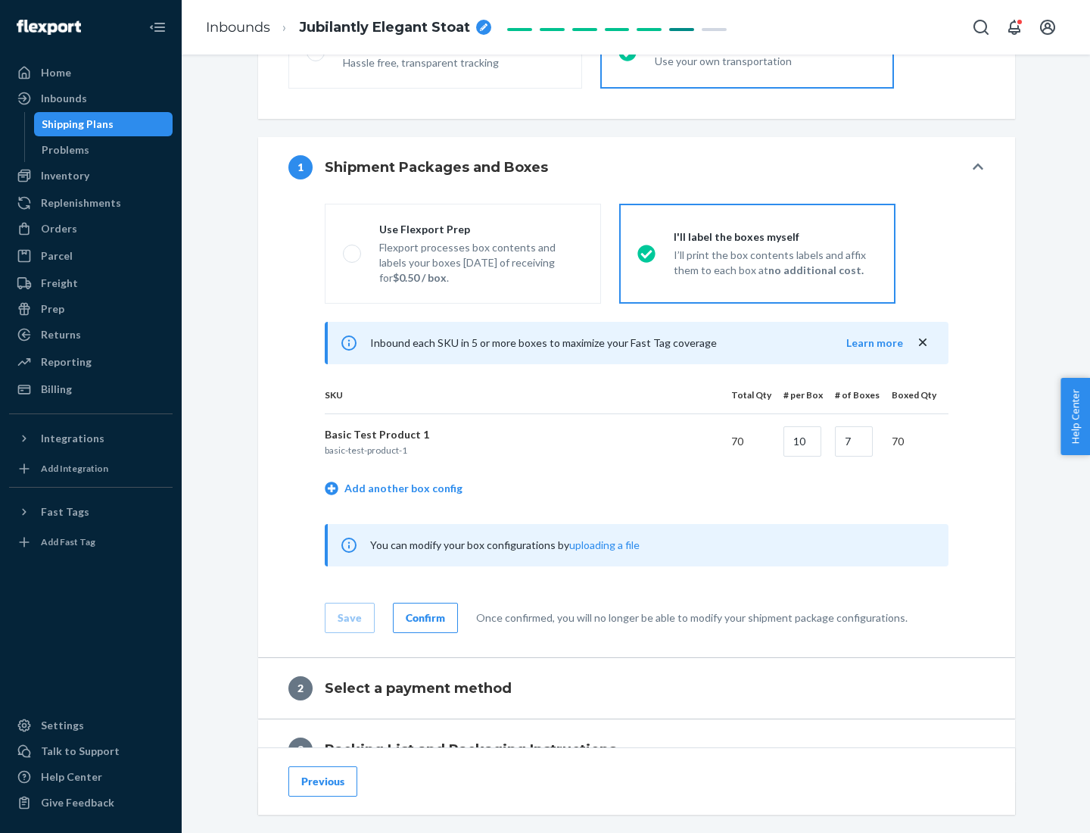
scroll to position [261, 0]
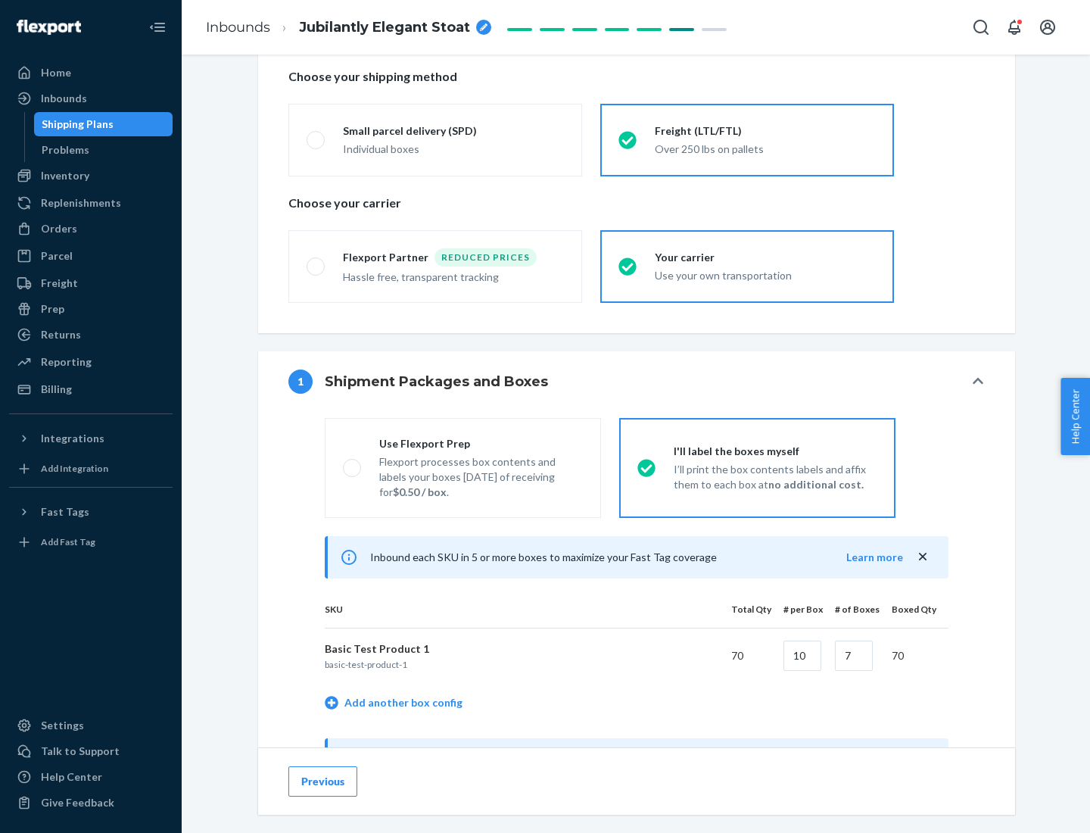
click at [481, 443] on div "Use Flexport Prep" at bounding box center [481, 443] width 204 height 15
click at [353, 462] on input "Use Flexport Prep Flexport processes box contents and labels your boxes [DATE] …" at bounding box center [348, 467] width 10 height 10
radio input "true"
radio input "false"
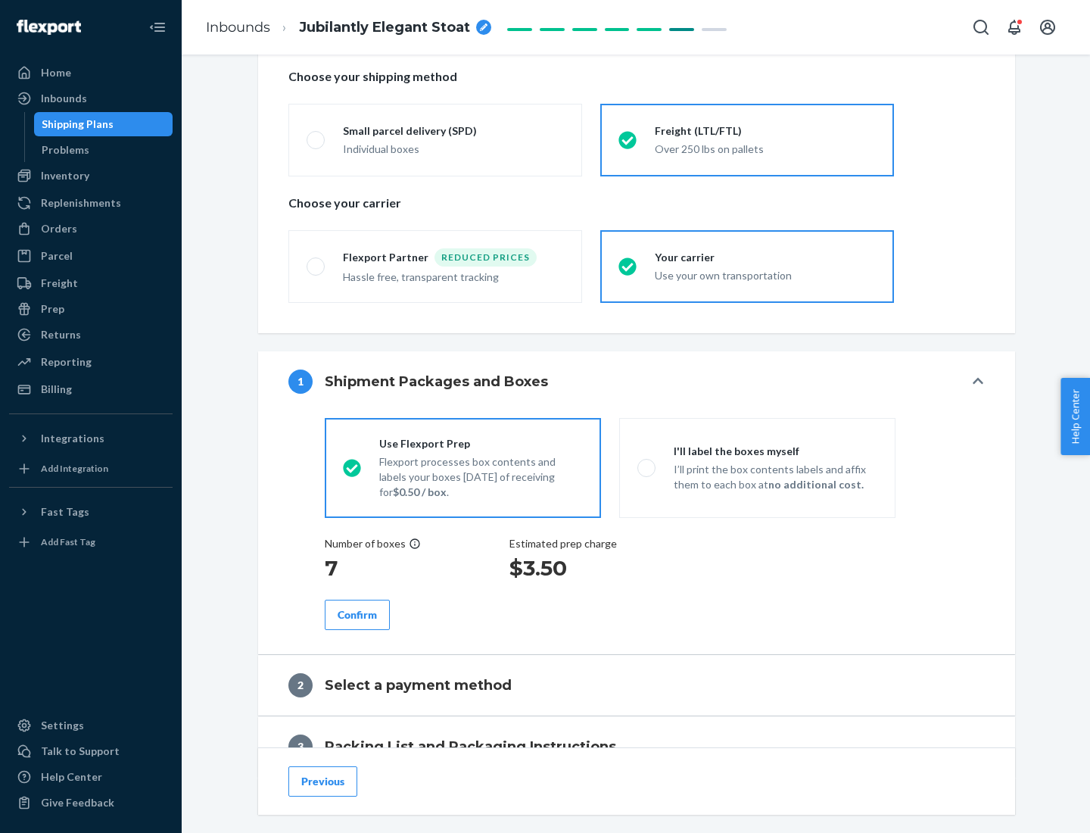
scroll to position [432, 0]
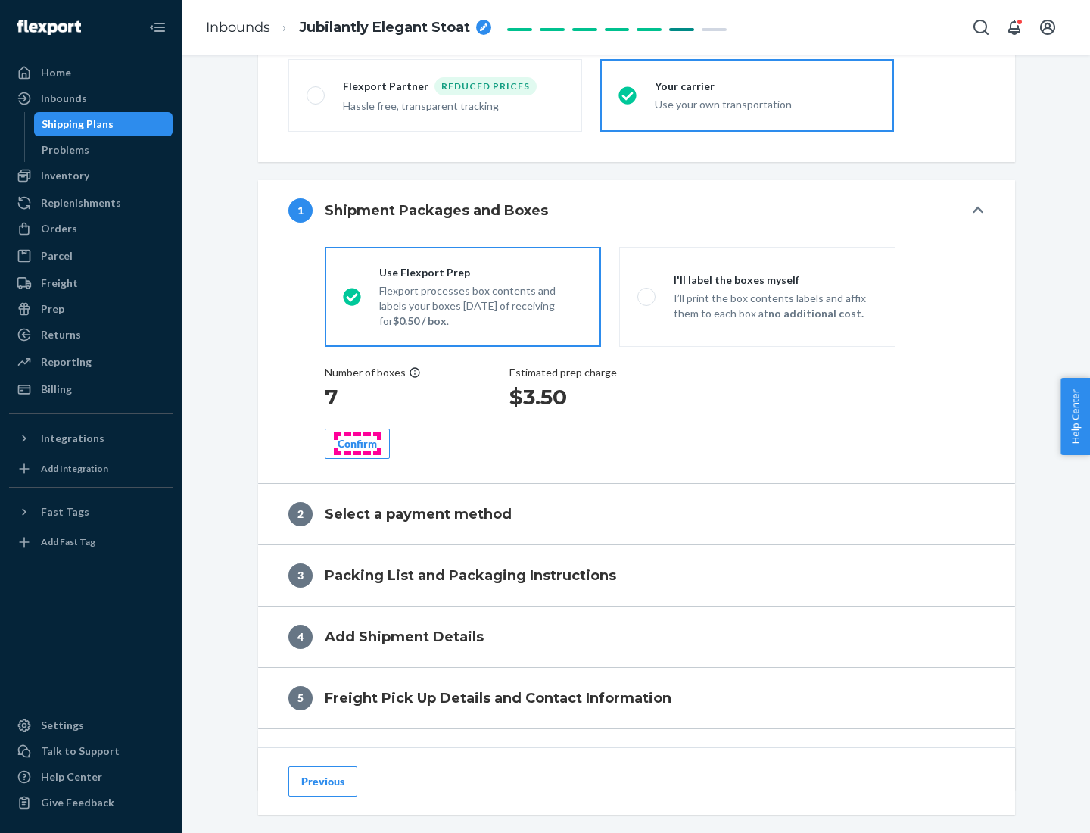
click at [357, 443] on div "Confirm" at bounding box center [357, 443] width 39 height 15
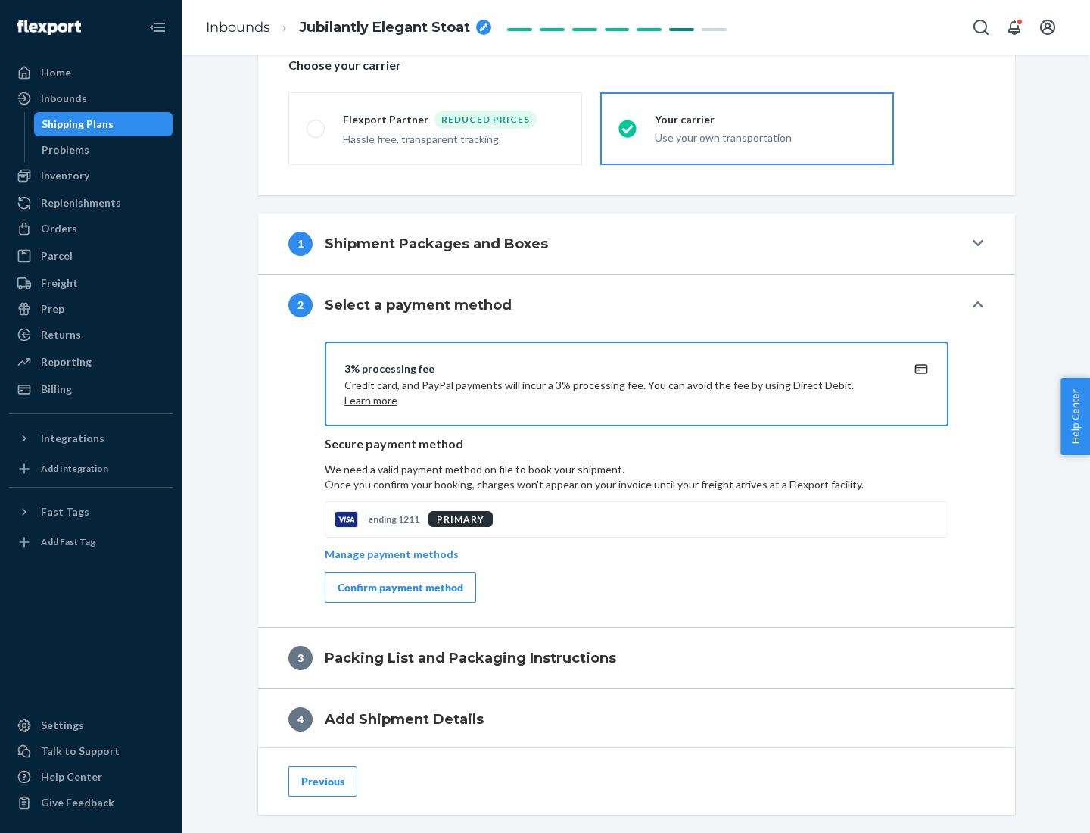
scroll to position [543, 0]
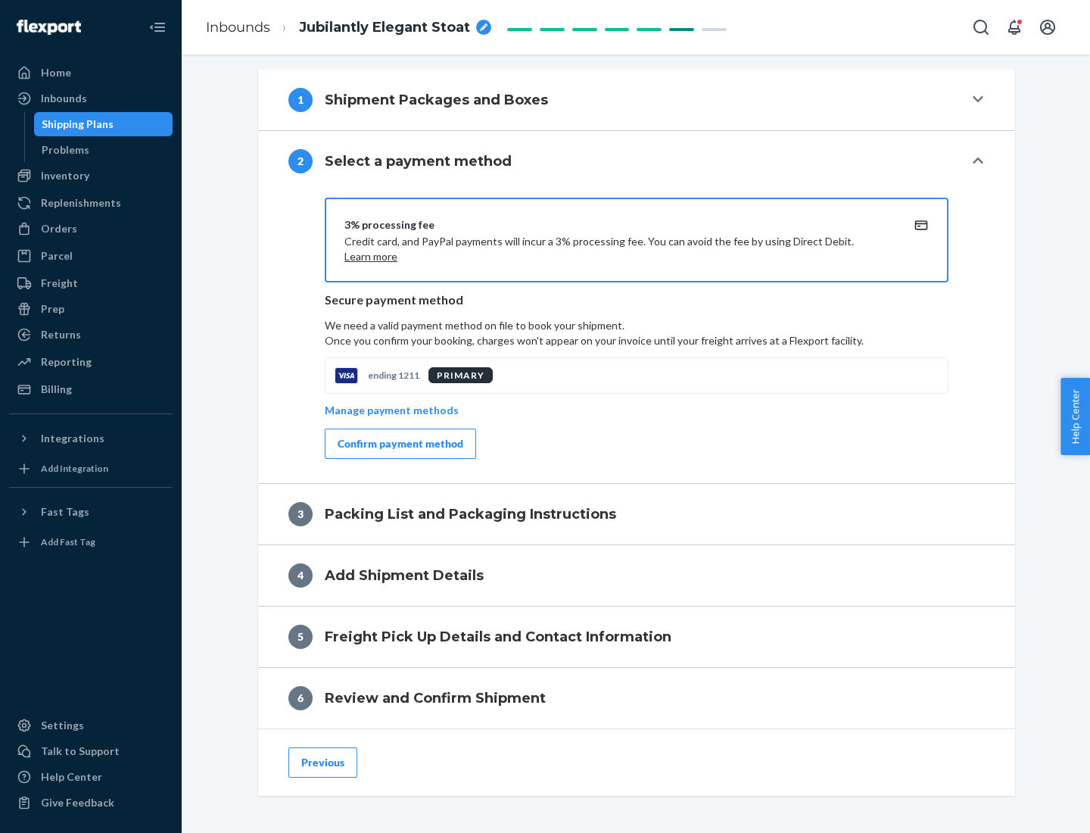
click at [399, 443] on div "Confirm payment method" at bounding box center [401, 443] width 126 height 15
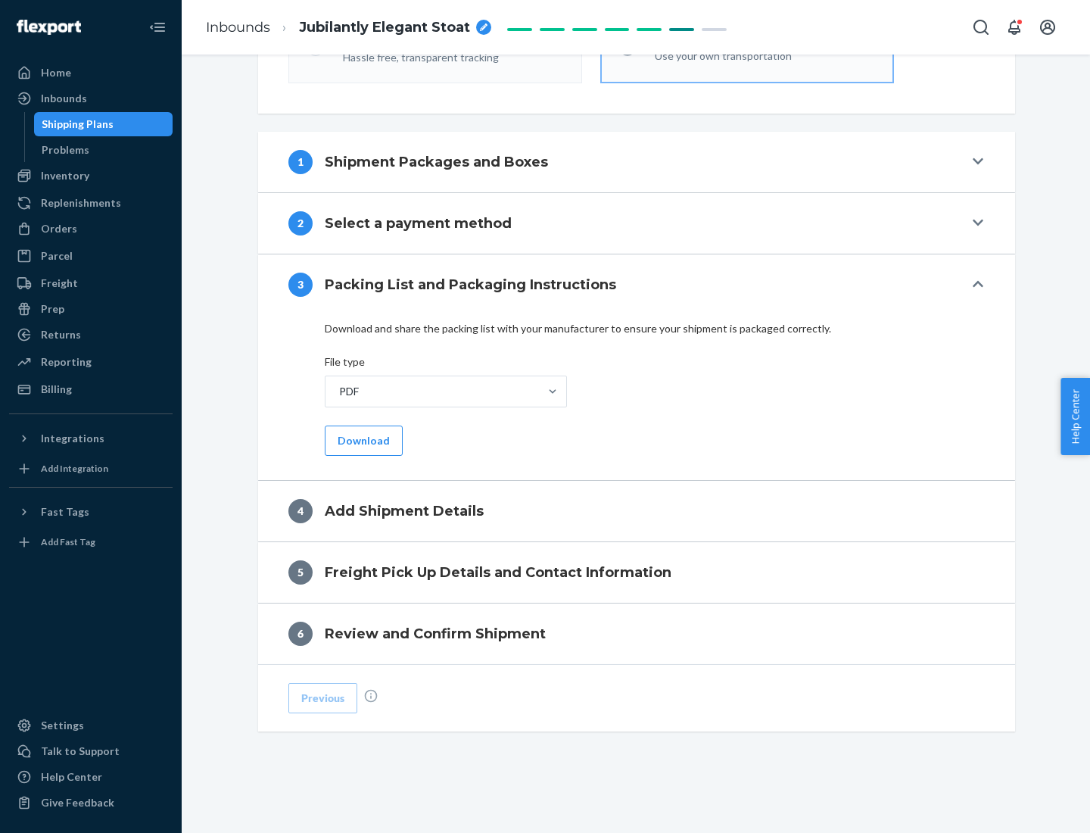
scroll to position [478, 0]
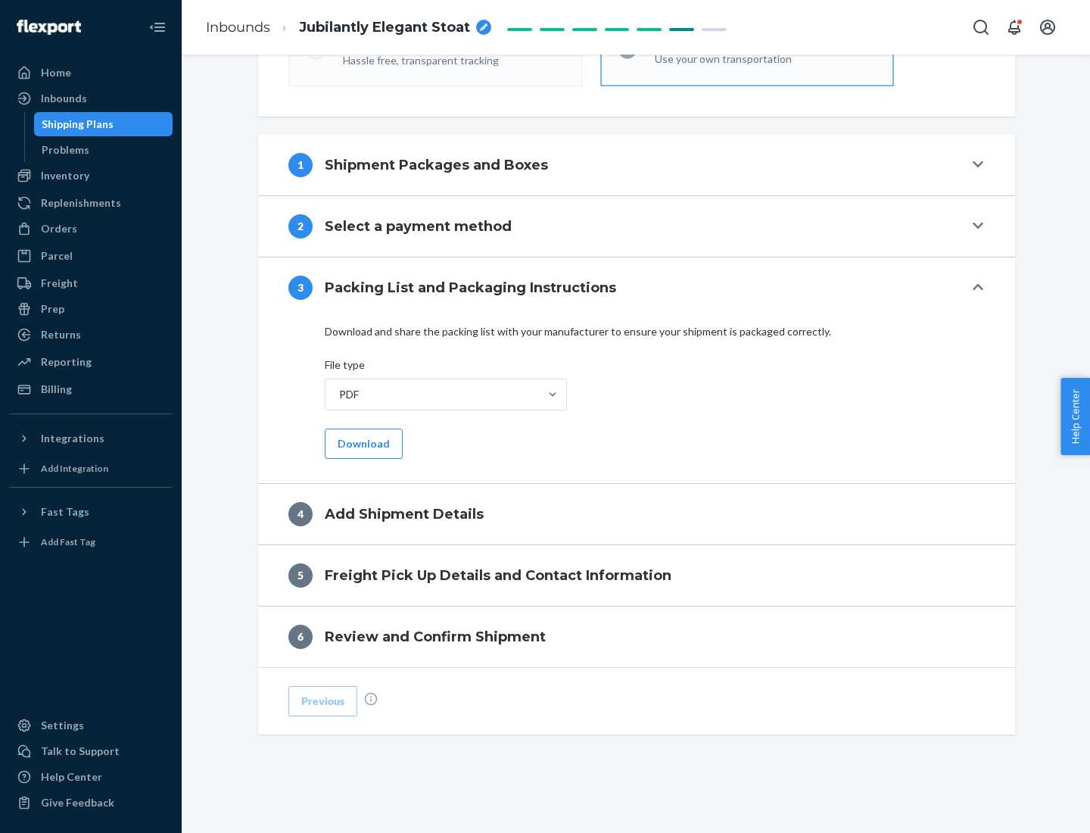
click at [362, 443] on button "Download" at bounding box center [364, 443] width 78 height 30
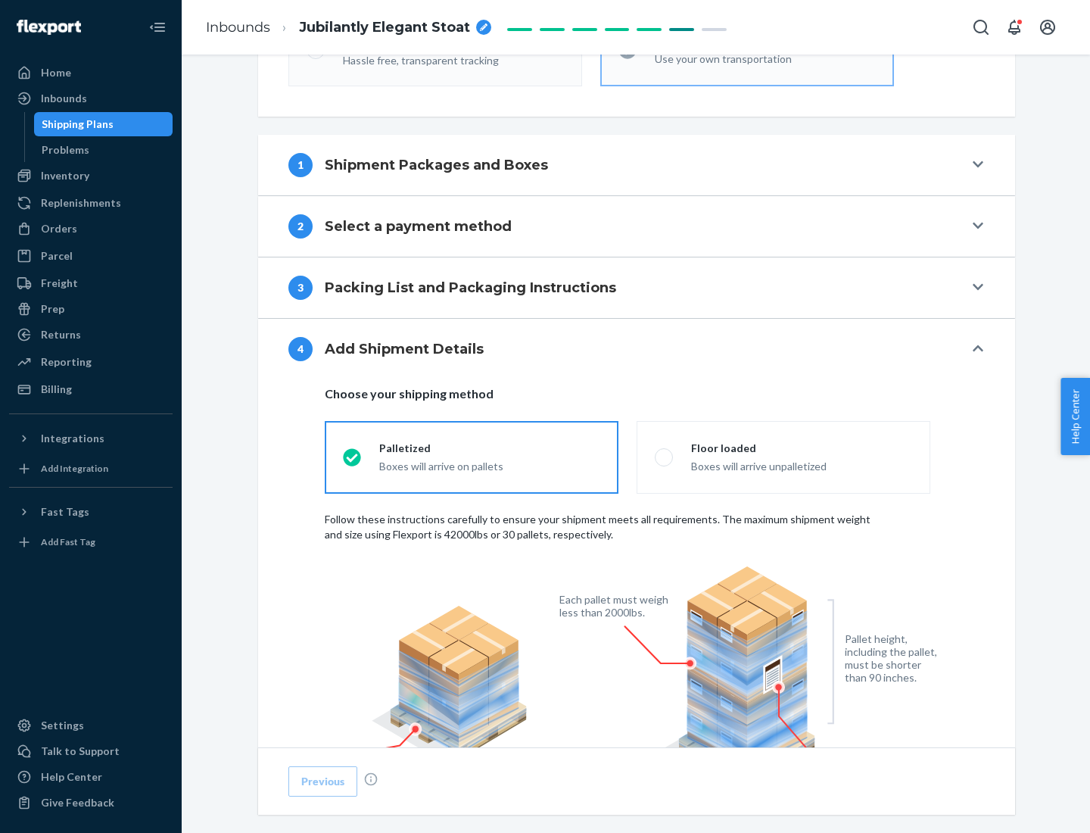
scroll to position [993, 0]
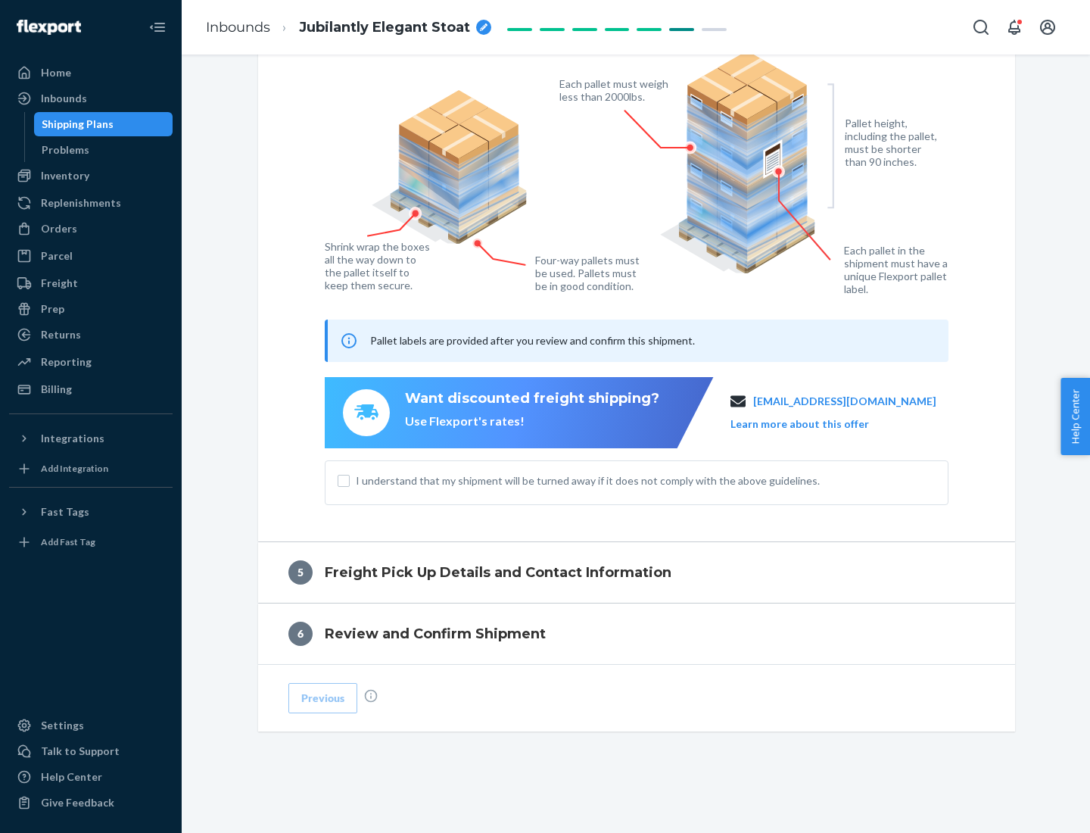
click at [636, 480] on span "I understand that my shipment will be turned away if it does not comply with th…" at bounding box center [646, 480] width 580 height 15
click at [350, 480] on input "I understand that my shipment will be turned away if it does not comply with th…" at bounding box center [344, 481] width 12 height 12
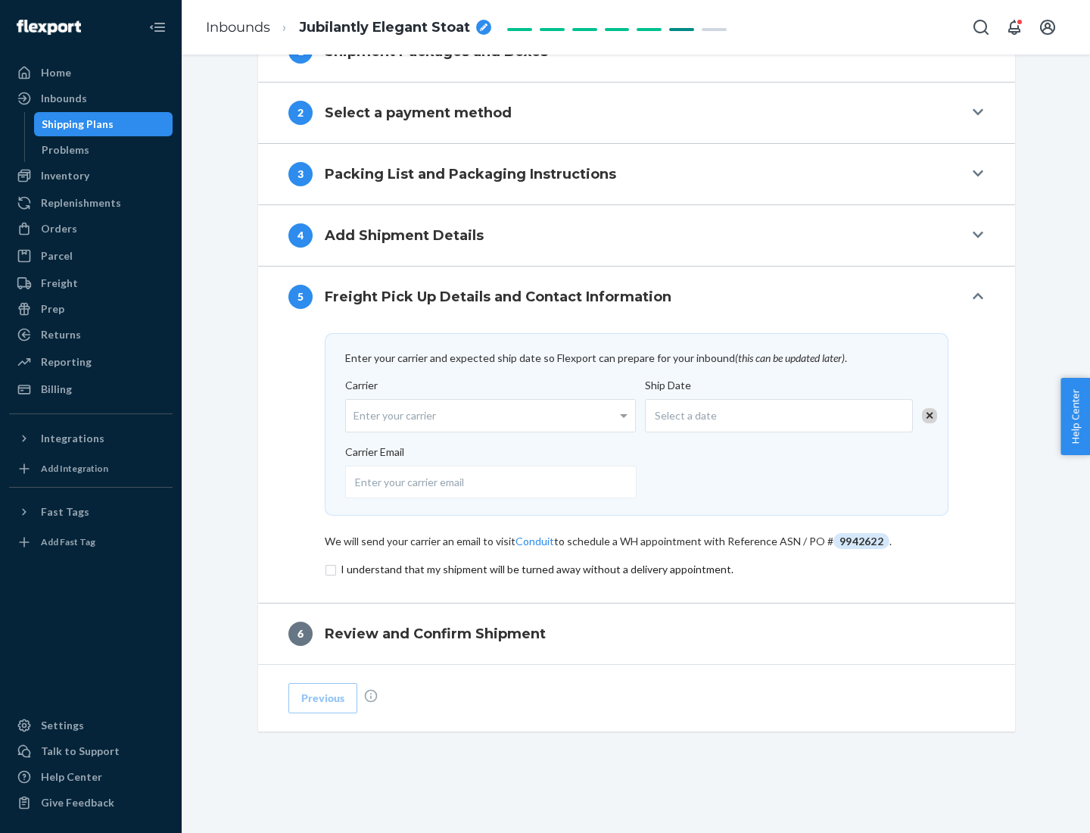
scroll to position [591, 0]
click at [636, 568] on input "checkbox" at bounding box center [637, 569] width 624 height 18
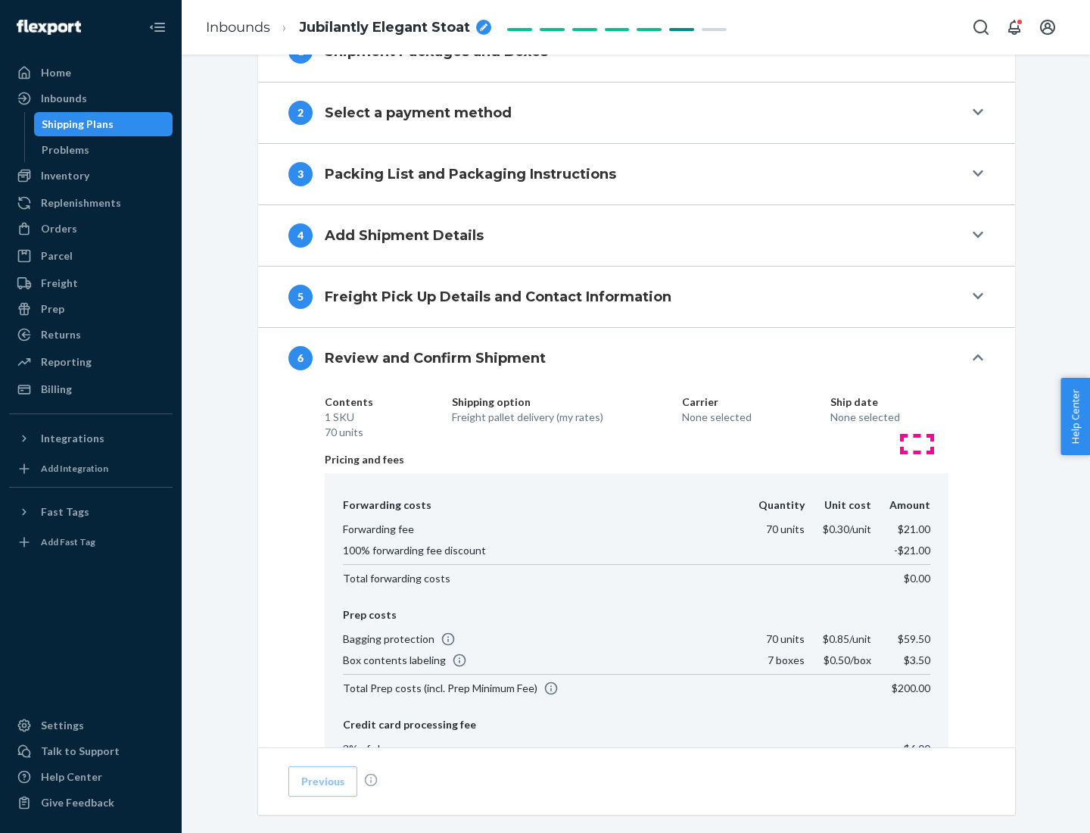
scroll to position [807, 0]
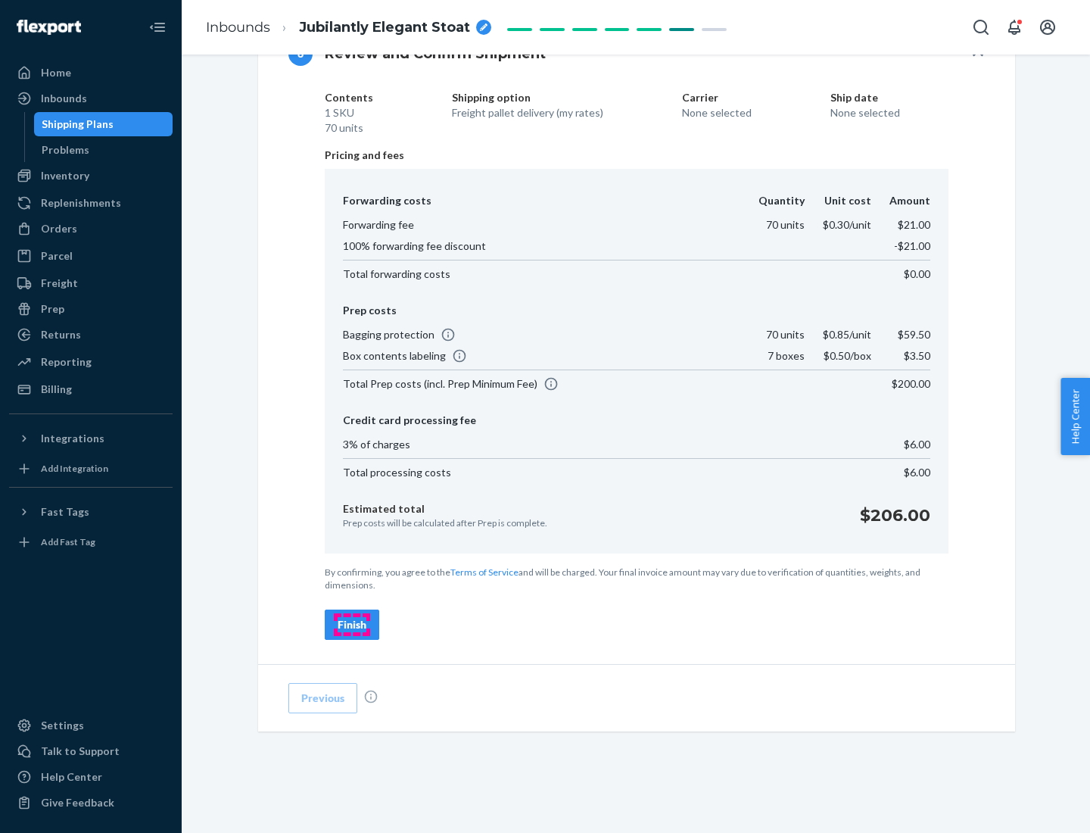
click at [352, 624] on div "Finish" at bounding box center [352, 624] width 29 height 15
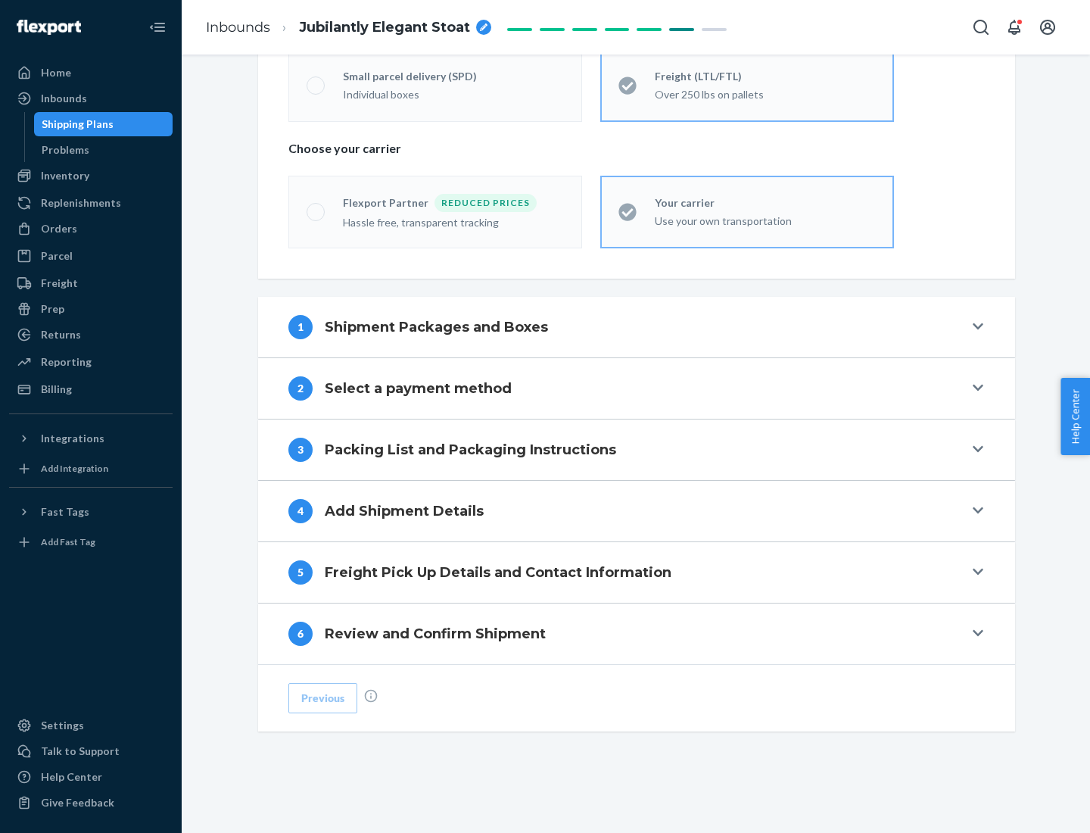
scroll to position [316, 0]
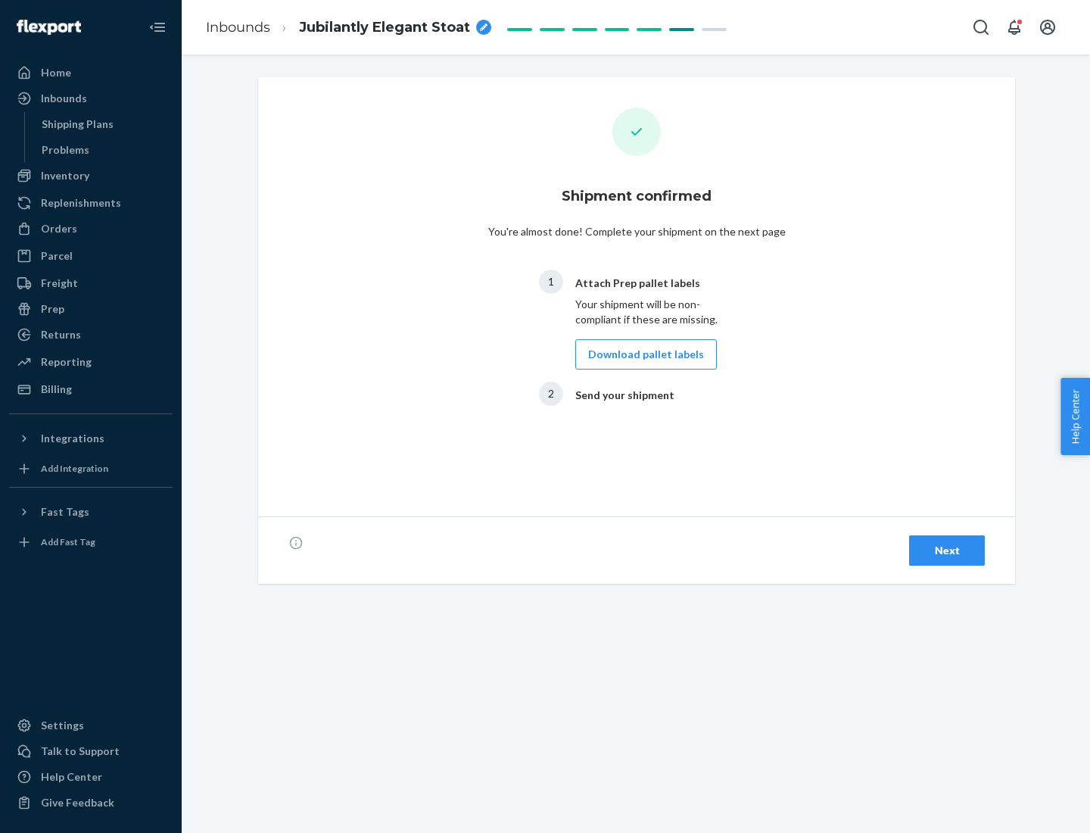
click at [642, 354] on button "Download pallet labels" at bounding box center [646, 354] width 142 height 30
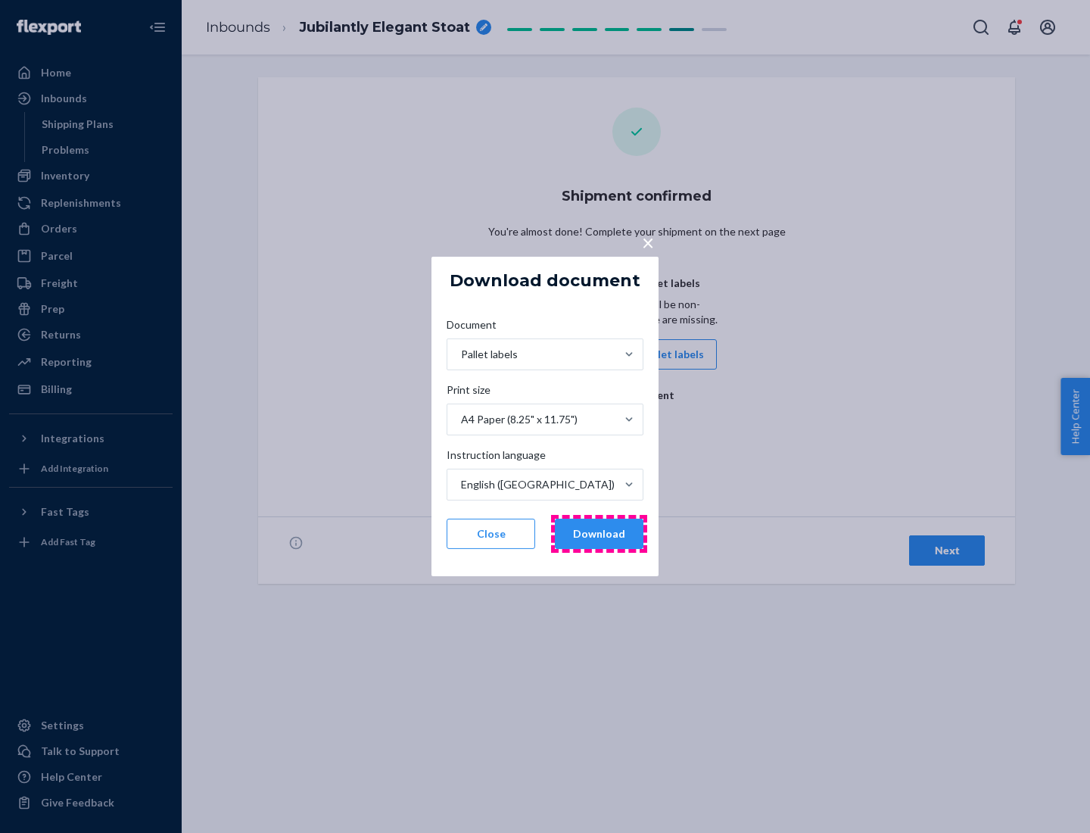
click at [599, 534] on button "Download" at bounding box center [599, 533] width 89 height 30
click at [647, 241] on span "×" at bounding box center [648, 242] width 12 height 26
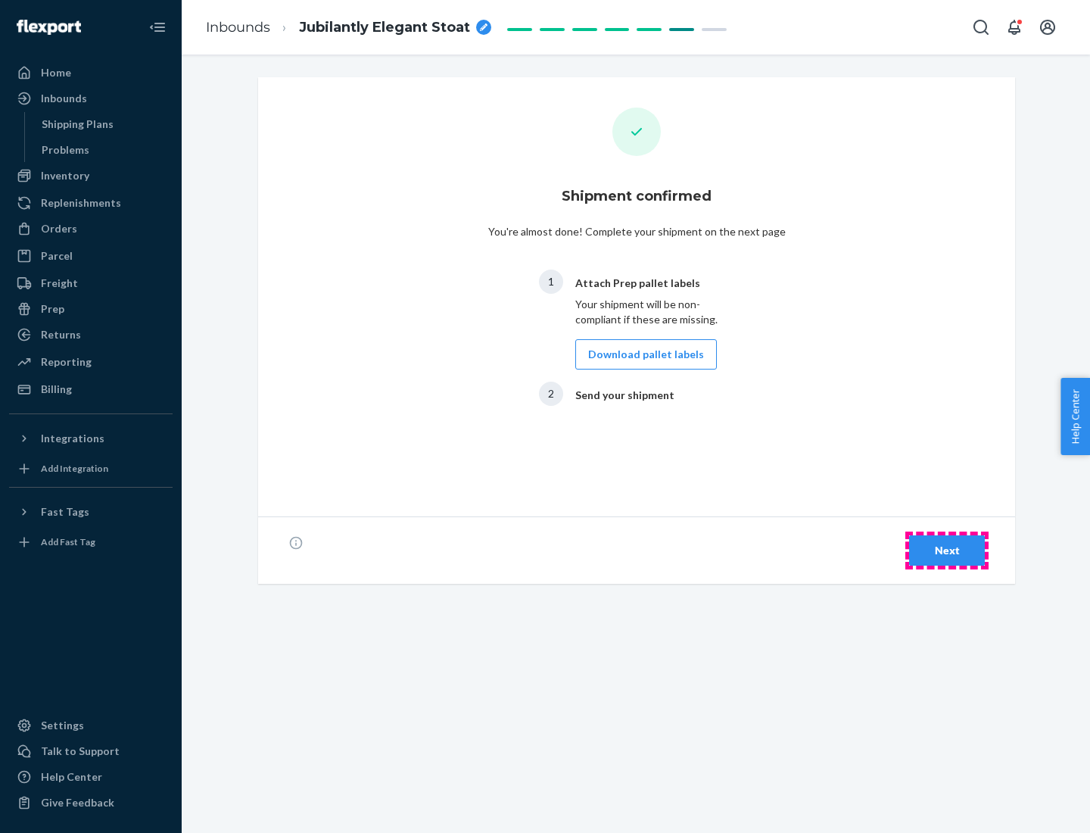
click at [947, 550] on div "Next" at bounding box center [947, 550] width 50 height 15
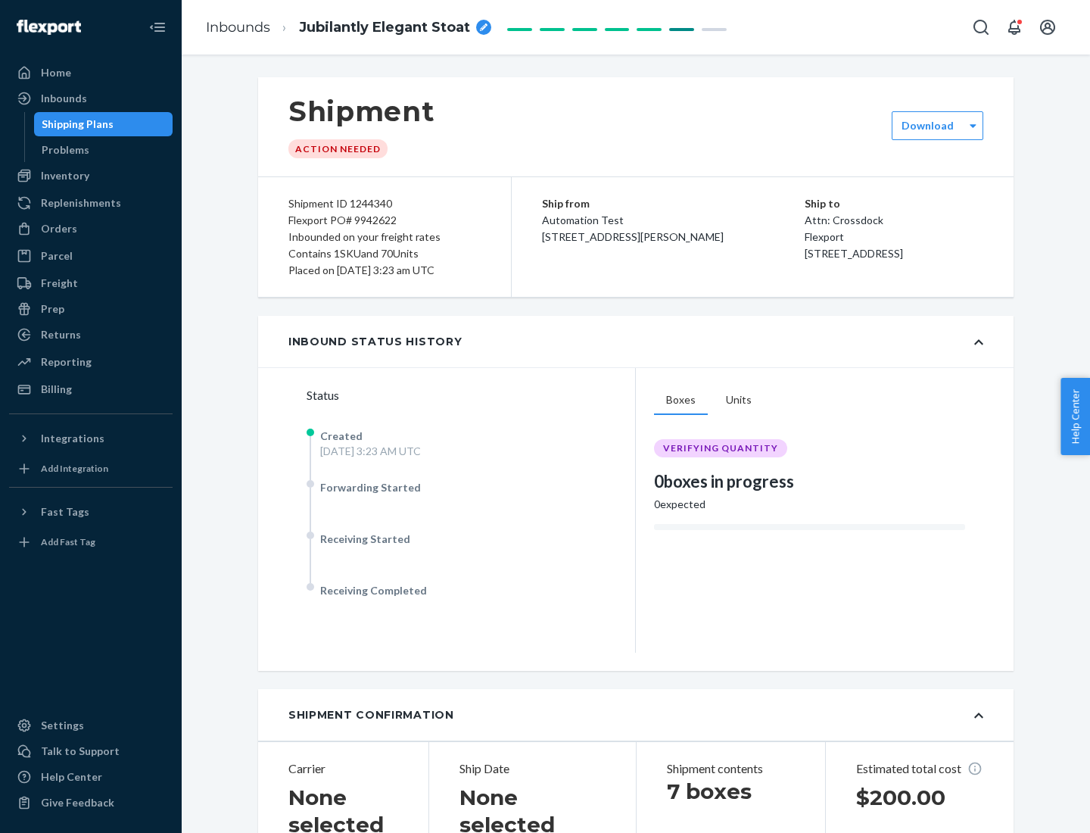
scroll to position [325, 0]
